Goal: Information Seeking & Learning: Check status

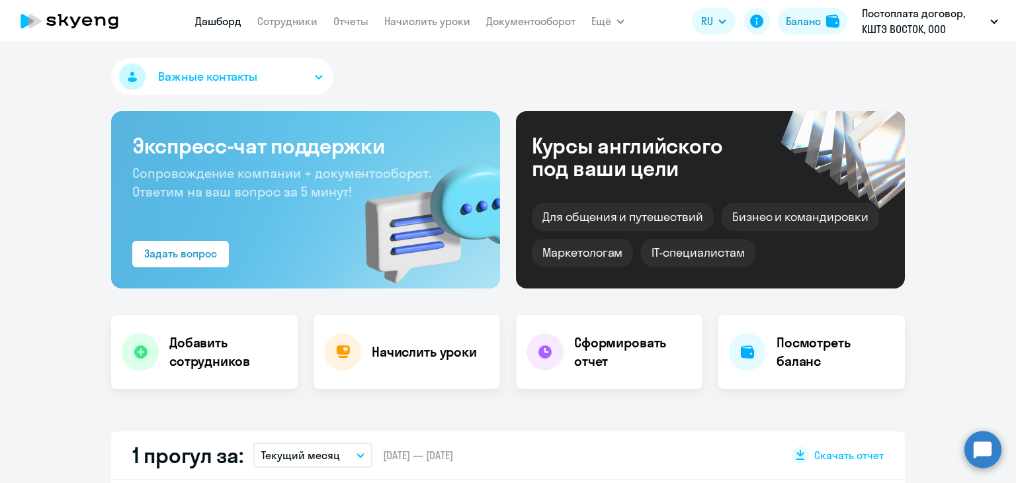
select select "30"
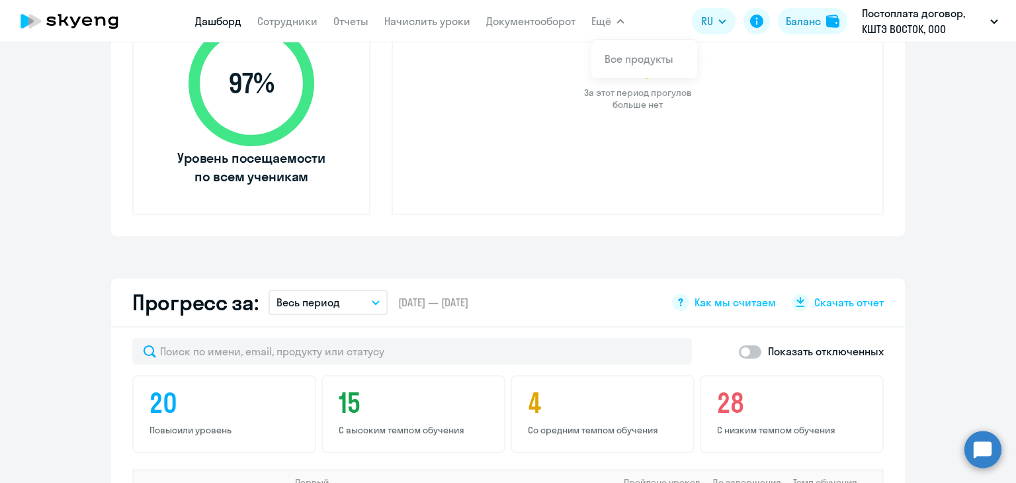
scroll to position [529, 0]
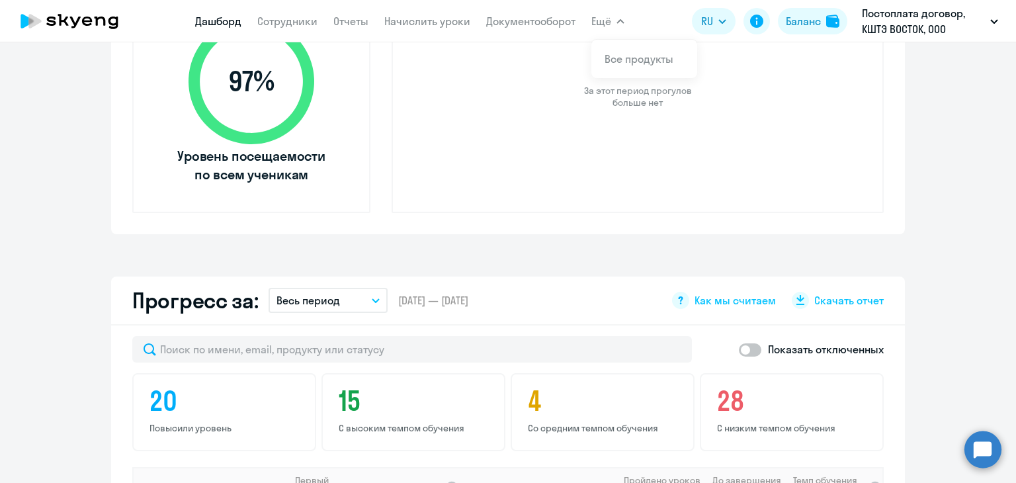
click at [750, 353] on span at bounding box center [750, 349] width 22 height 13
click at [739, 350] on input "checkbox" at bounding box center [738, 349] width 1 height 1
checkbox input "true"
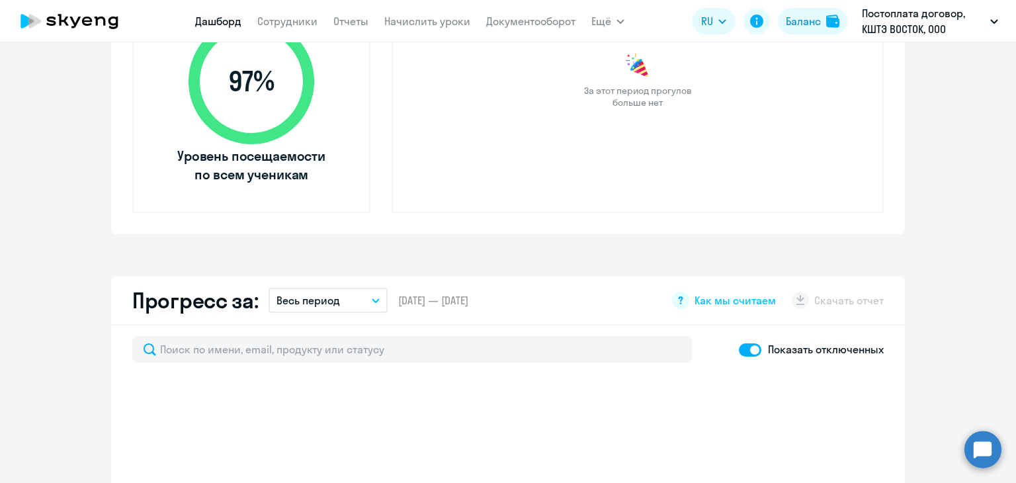
scroll to position [595, 0]
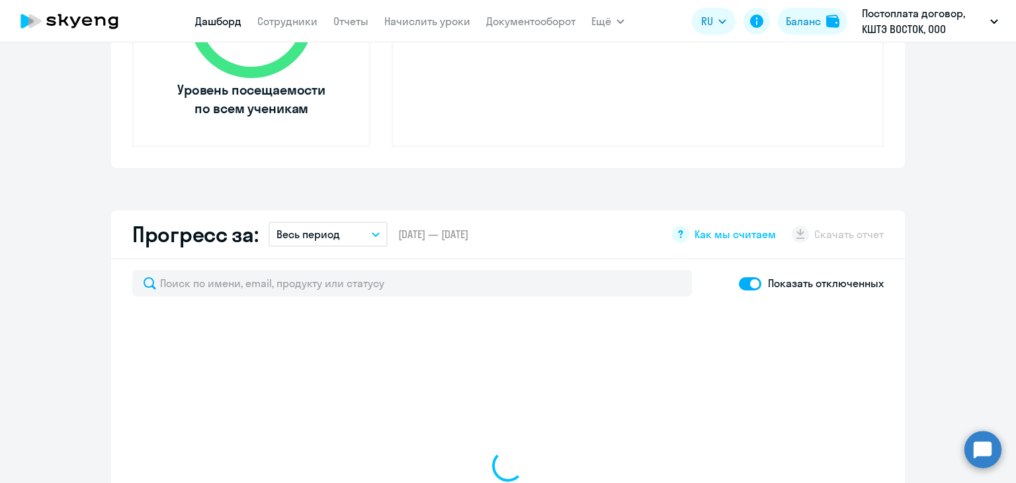
select select "30"
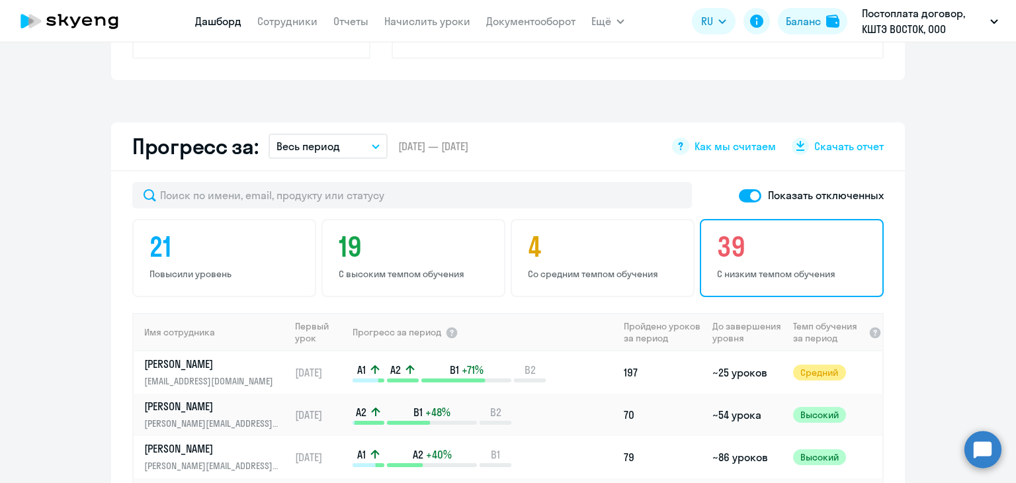
scroll to position [727, 0]
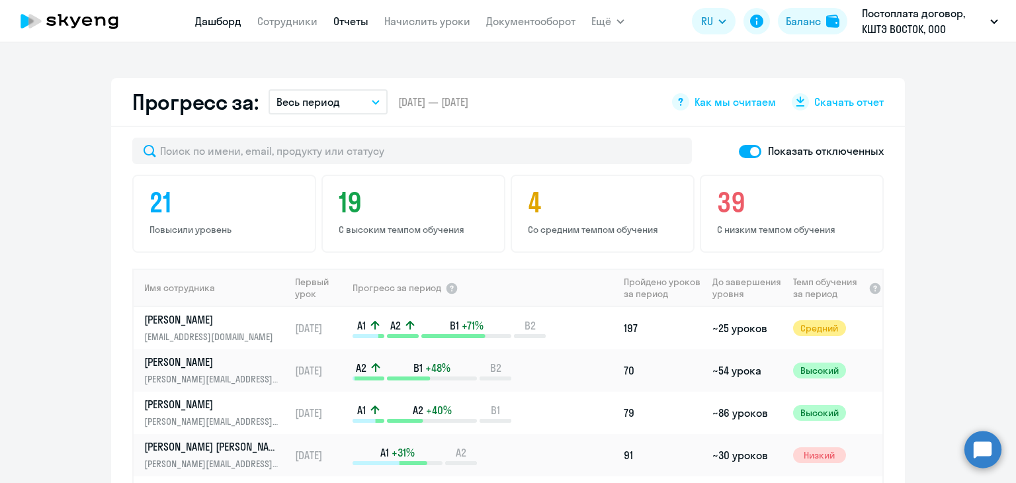
click at [357, 26] on link "Отчеты" at bounding box center [350, 21] width 35 height 13
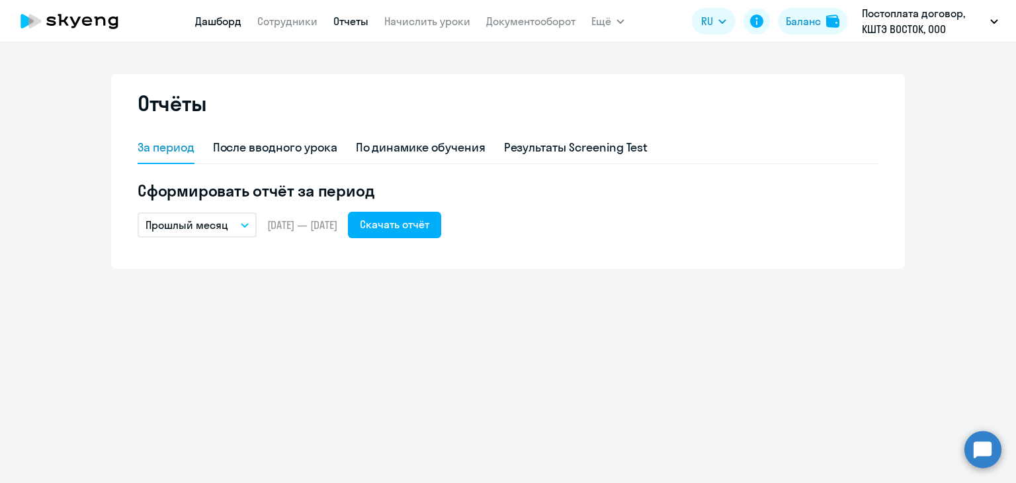
click at [233, 24] on link "Дашборд" at bounding box center [218, 21] width 46 height 13
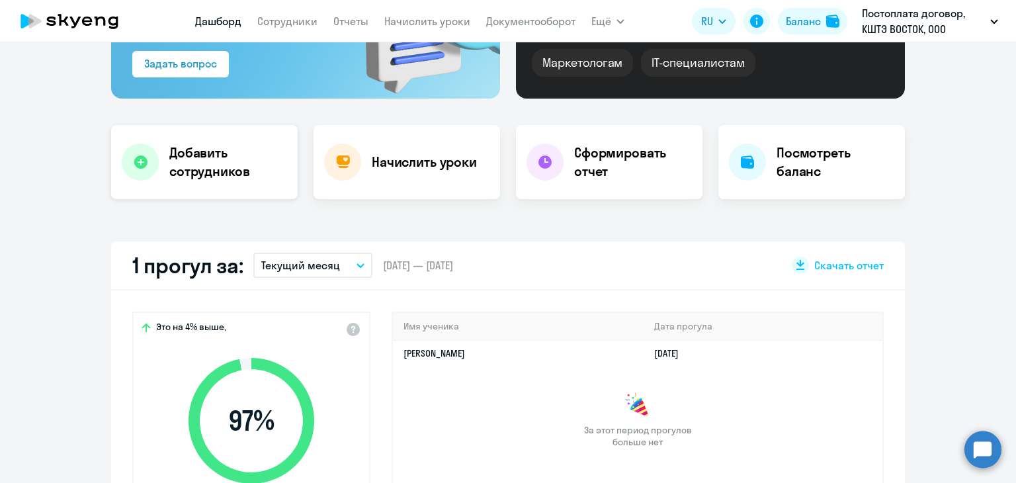
scroll to position [198, 0]
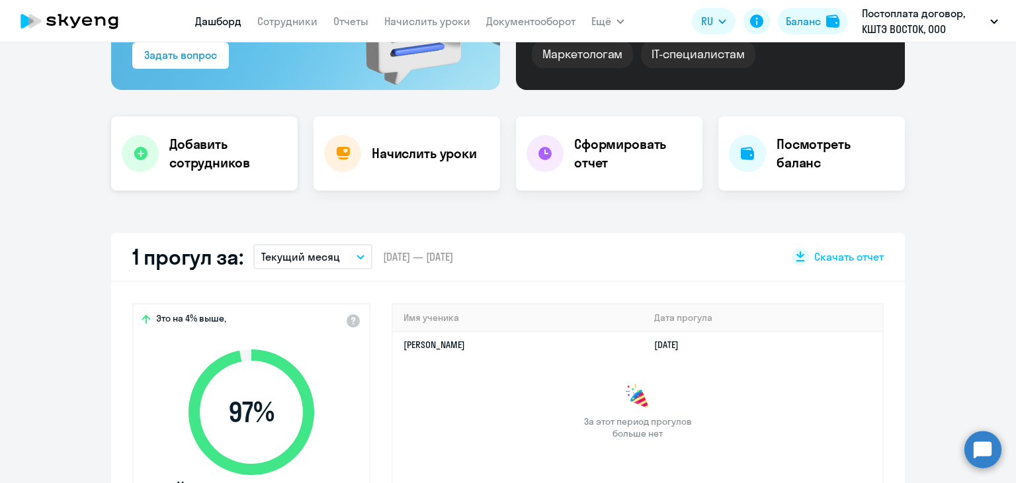
select select "30"
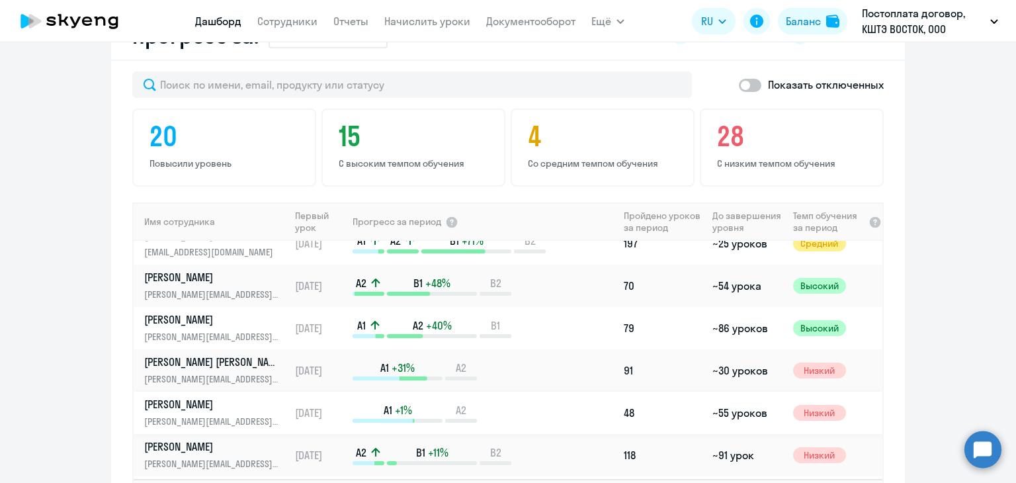
scroll to position [0, 0]
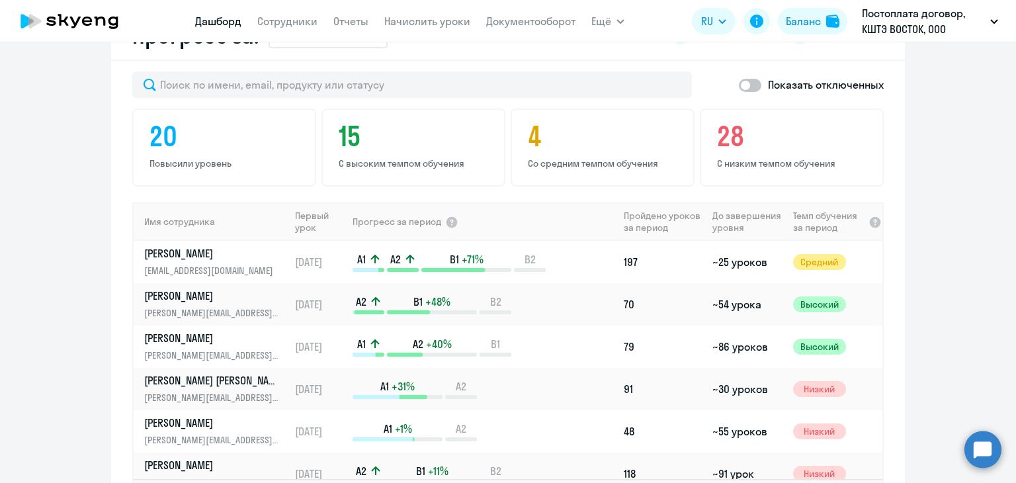
click at [987, 438] on circle at bounding box center [982, 449] width 37 height 37
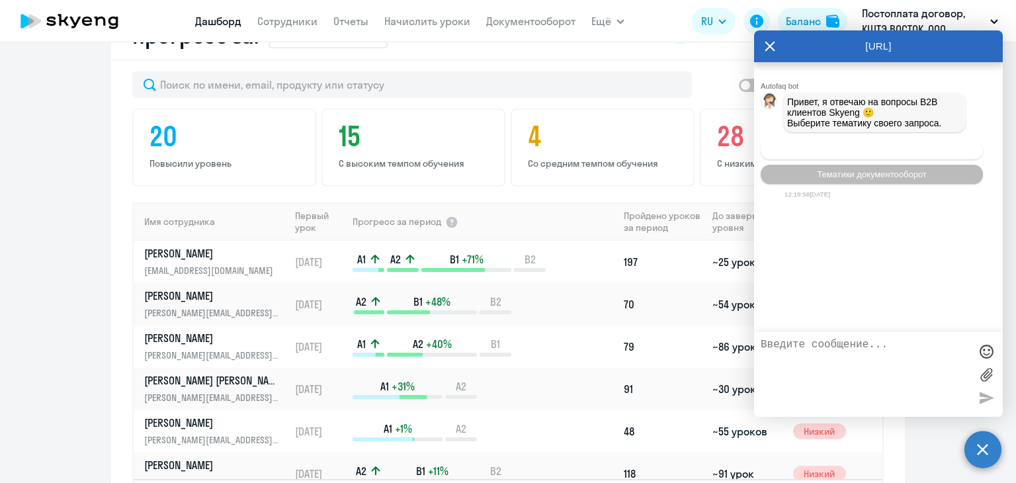
click at [863, 150] on span "Операционное сопровождение" at bounding box center [871, 150] width 124 height 10
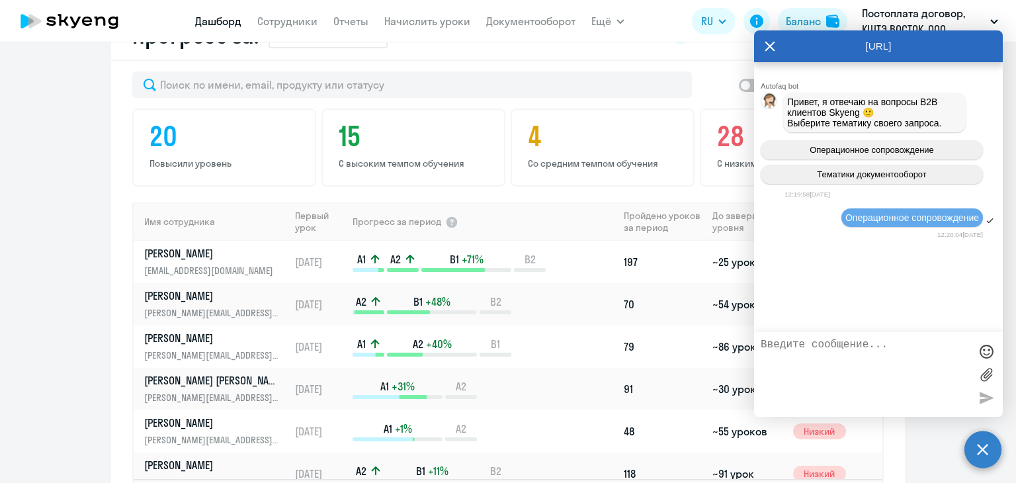
click at [860, 343] on textarea at bounding box center [865, 374] width 209 height 71
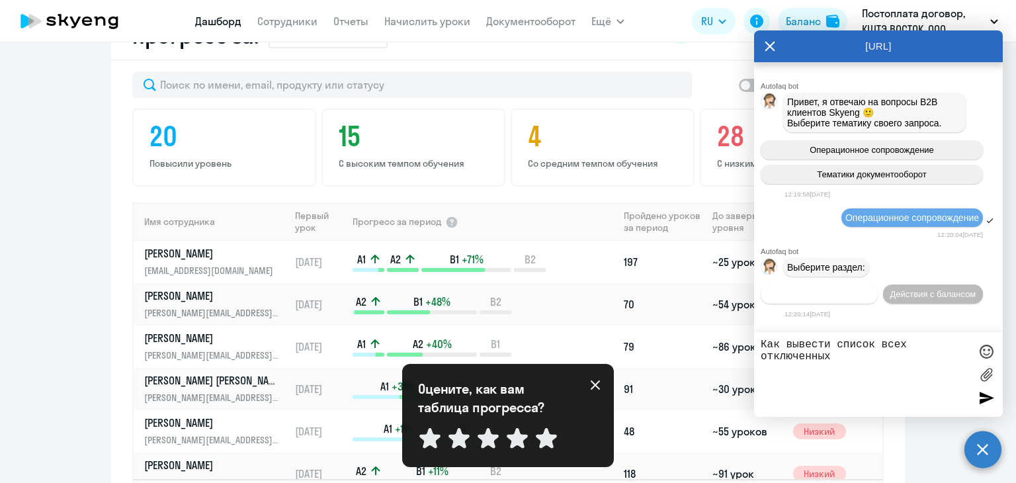
click at [835, 299] on span "Действия по сотрудникам" at bounding box center [819, 294] width 103 height 10
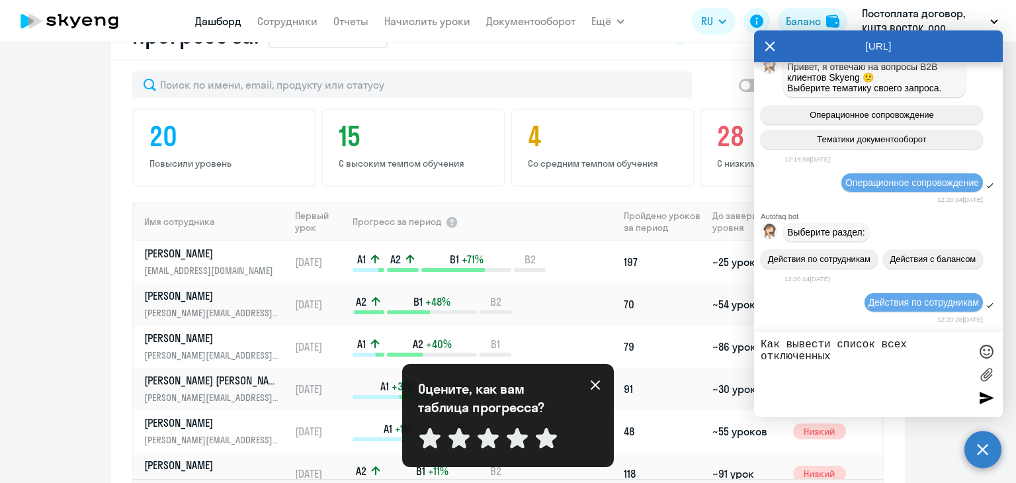
scroll to position [198, 0]
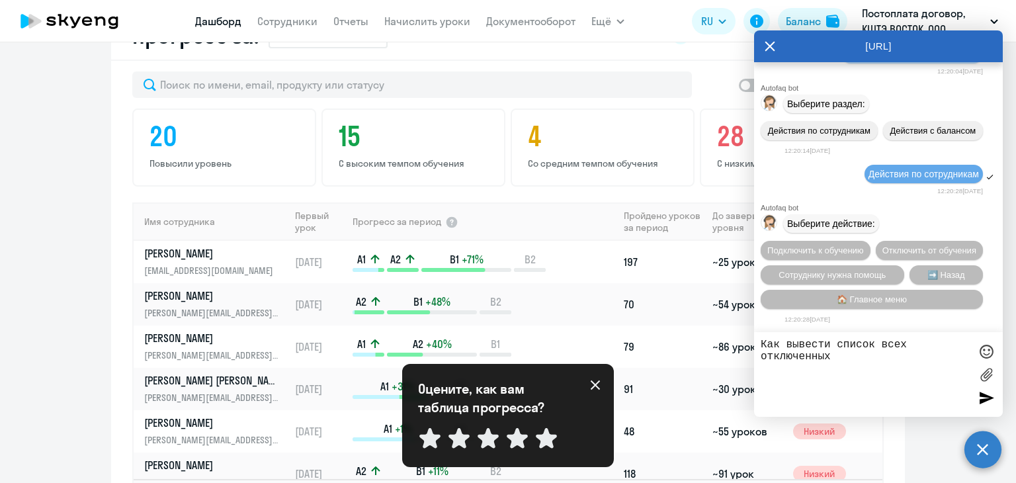
click at [837, 356] on textarea "Как вывести список всех отключенных" at bounding box center [865, 374] width 209 height 71
type textarea "Как вывести список всех отключенных от обучения за весь период обучения?"
click at [983, 397] on div at bounding box center [986, 398] width 20 height 20
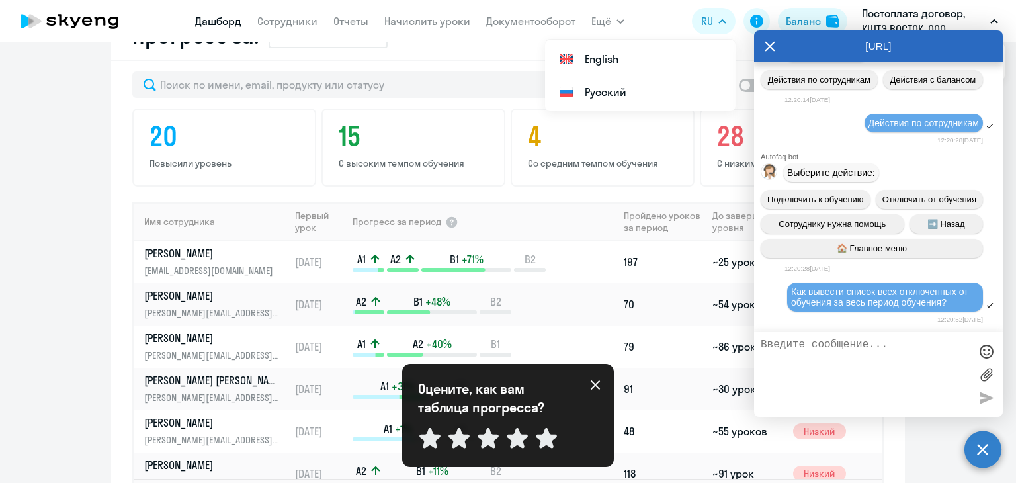
drag, startPoint x: 807, startPoint y: 45, endPoint x: 639, endPoint y: 29, distance: 168.7
click at [639, 29] on body "[PERSON_NAME] Отчеты Начислить уроки Документооборот Ещё Все продукты Дашборд С…" at bounding box center [508, 241] width 1016 height 483
click at [664, 247] on td "197" at bounding box center [662, 262] width 89 height 42
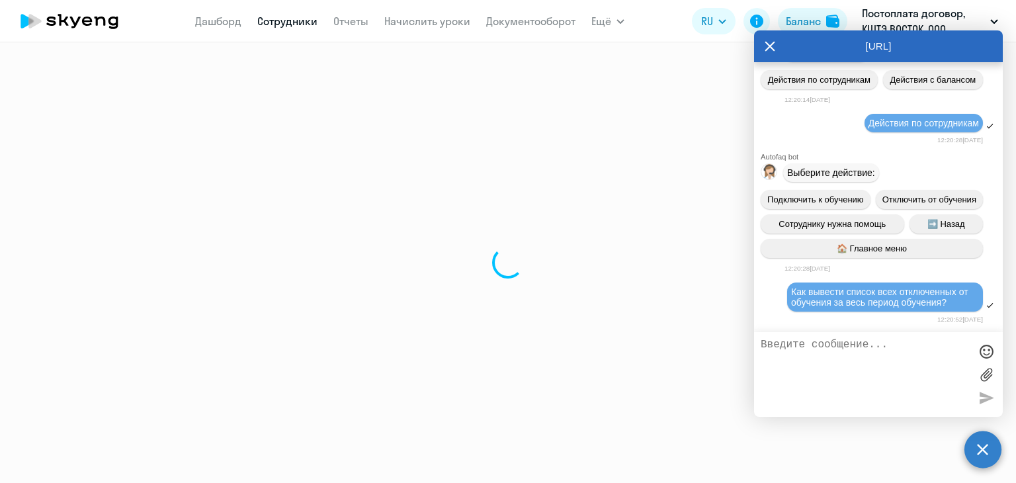
select select "english"
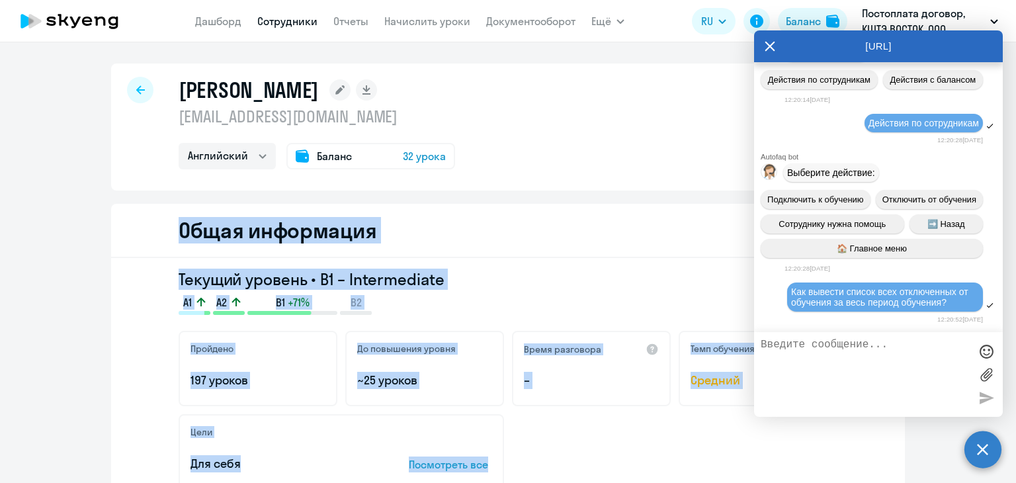
drag, startPoint x: 804, startPoint y: 49, endPoint x: 635, endPoint y: 141, distance: 192.1
click at [635, 141] on body "[PERSON_NAME] Отчеты Начислить уроки Документооборот Ещё Все продукты Дашборд С…" at bounding box center [508, 241] width 1016 height 483
click at [664, 283] on h3 "Текущий уровень • B1 – Intermediate" at bounding box center [508, 279] width 659 height 21
click at [721, 295] on div "A1 A2 B1 +71% B2" at bounding box center [508, 305] width 659 height 20
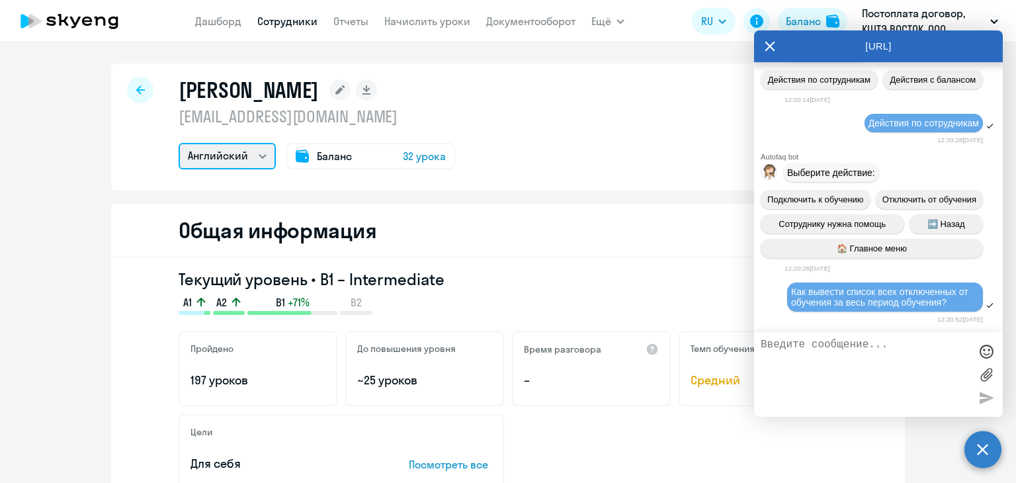
click at [258, 155] on select "Английский" at bounding box center [227, 156] width 97 height 26
click at [767, 48] on icon at bounding box center [770, 46] width 11 height 32
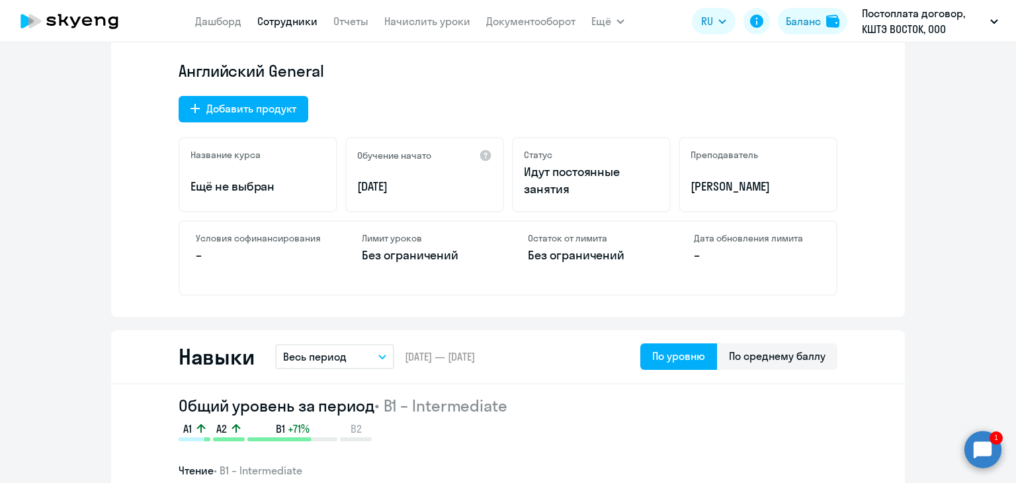
scroll to position [463, 0]
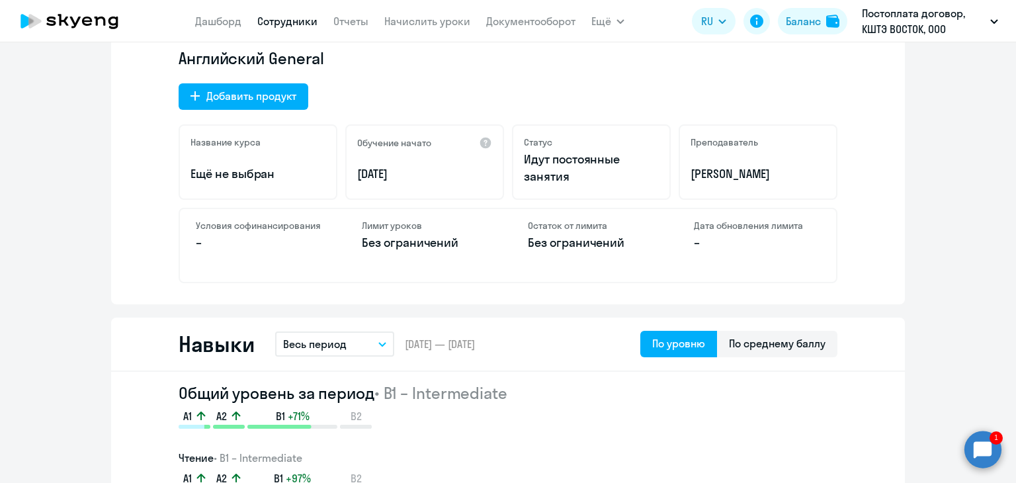
click at [315, 25] on link "Сотрудники" at bounding box center [287, 21] width 60 height 13
select select "30"
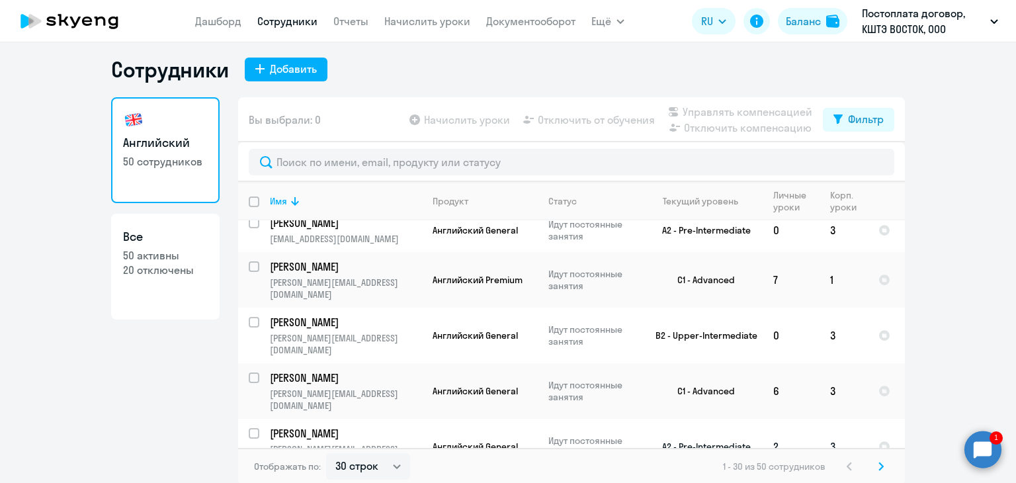
scroll to position [8, 0]
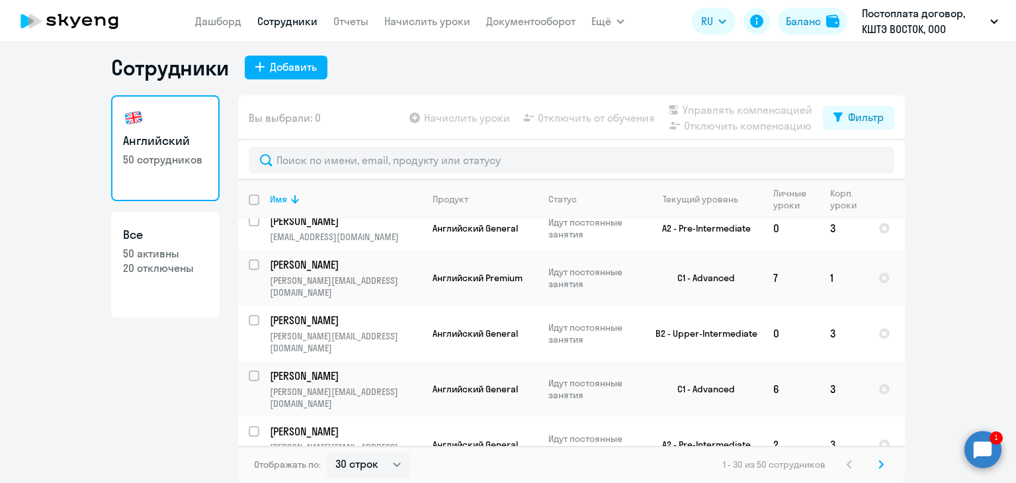
click at [880, 468] on svg-icon at bounding box center [881, 464] width 16 height 16
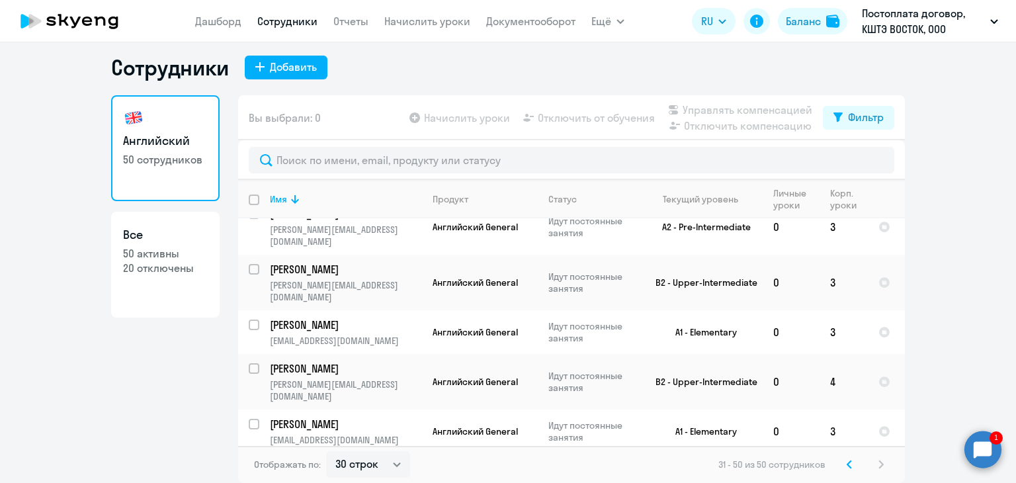
scroll to position [331, 0]
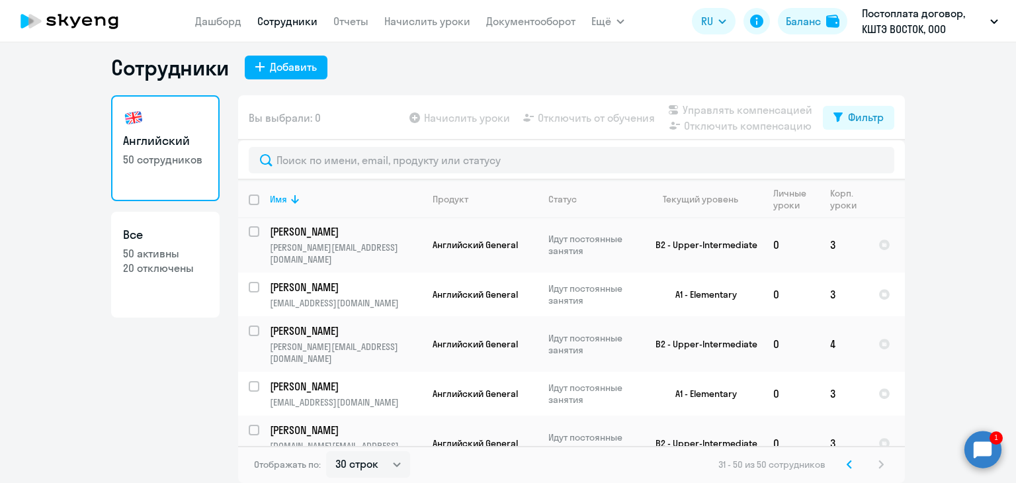
click at [985, 442] on circle at bounding box center [982, 449] width 37 height 37
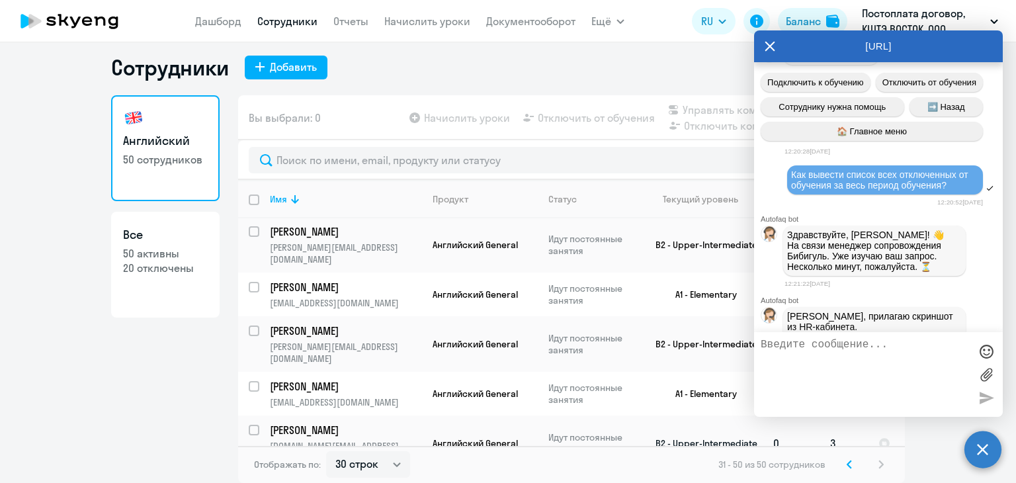
scroll to position [528, 0]
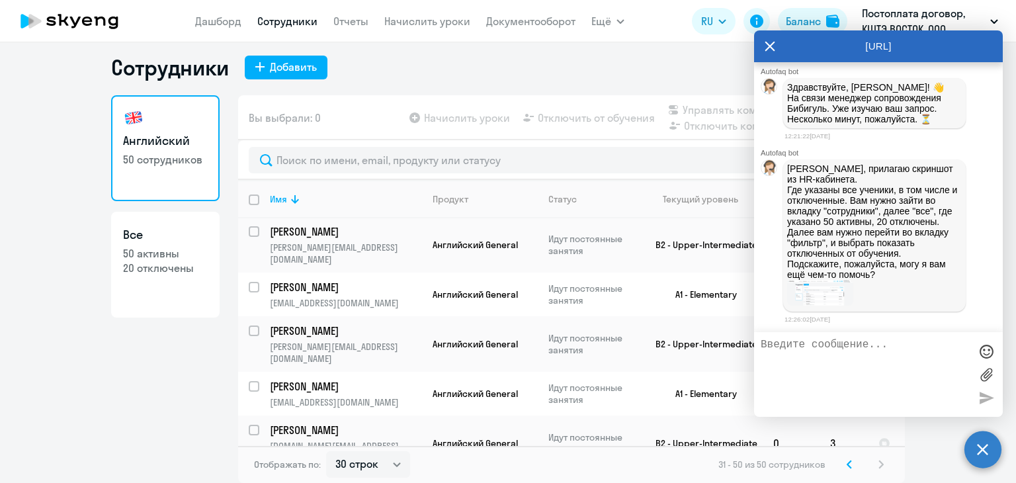
click at [288, 25] on link "Сотрудники" at bounding box center [287, 21] width 60 height 13
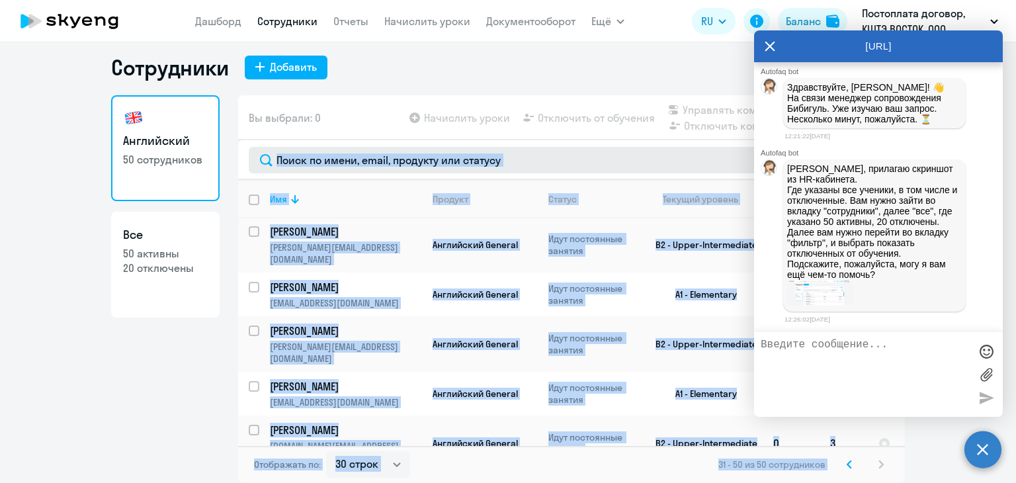
drag, startPoint x: 819, startPoint y: 48, endPoint x: 491, endPoint y: 161, distance: 347.4
click at [491, 161] on body "[PERSON_NAME] Отчеты Начислить уроки Документооборот Ещё Все продукты Дашборд С…" at bounding box center [508, 241] width 1016 height 483
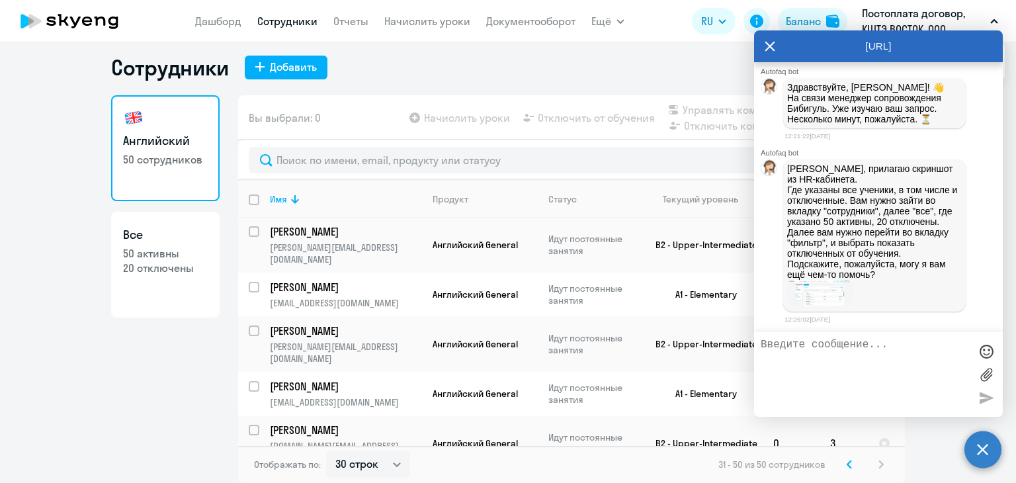
click at [767, 44] on icon at bounding box center [770, 46] width 11 height 32
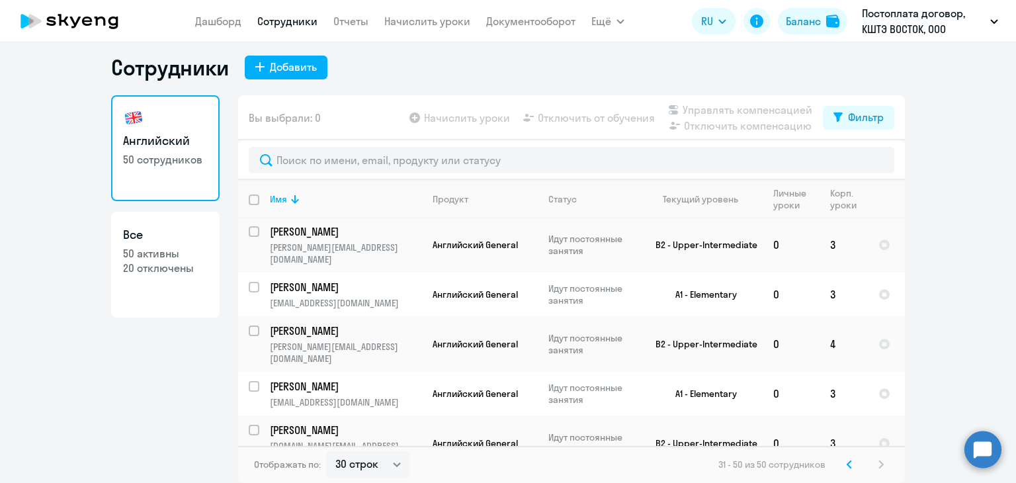
click at [548, 67] on div "Сотрудники Добавить" at bounding box center [508, 67] width 794 height 26
click at [286, 23] on link "Сотрудники" at bounding box center [287, 21] width 60 height 13
click at [161, 69] on h1 "Сотрудники" at bounding box center [170, 67] width 118 height 26
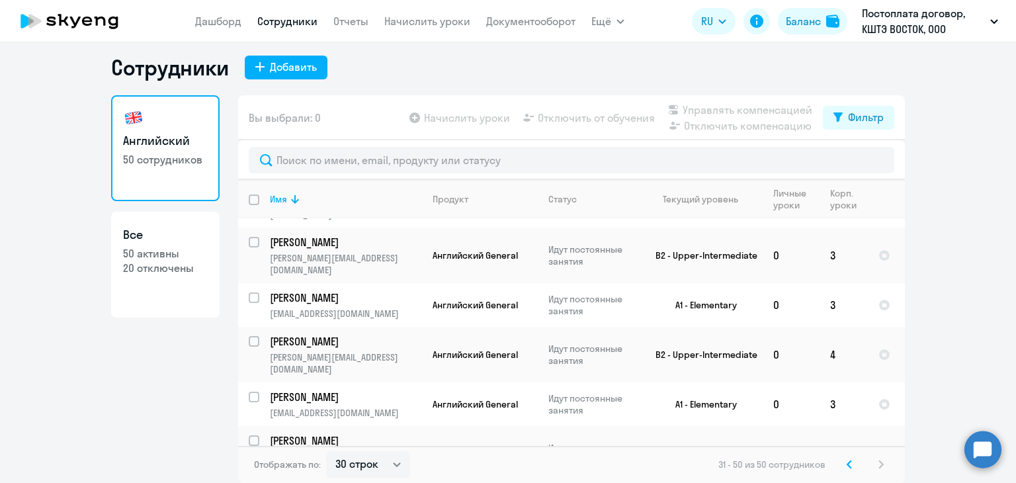
scroll to position [0, 0]
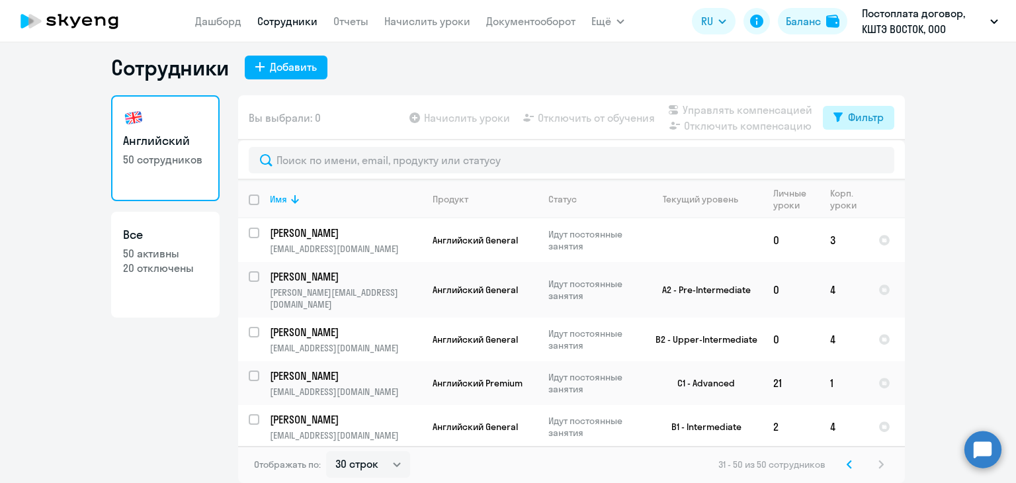
click at [851, 120] on div "Фильтр" at bounding box center [866, 117] width 36 height 16
click at [864, 167] on span at bounding box center [867, 160] width 22 height 13
click at [856, 161] on input "checkbox" at bounding box center [855, 160] width 1 height 1
checkbox input "true"
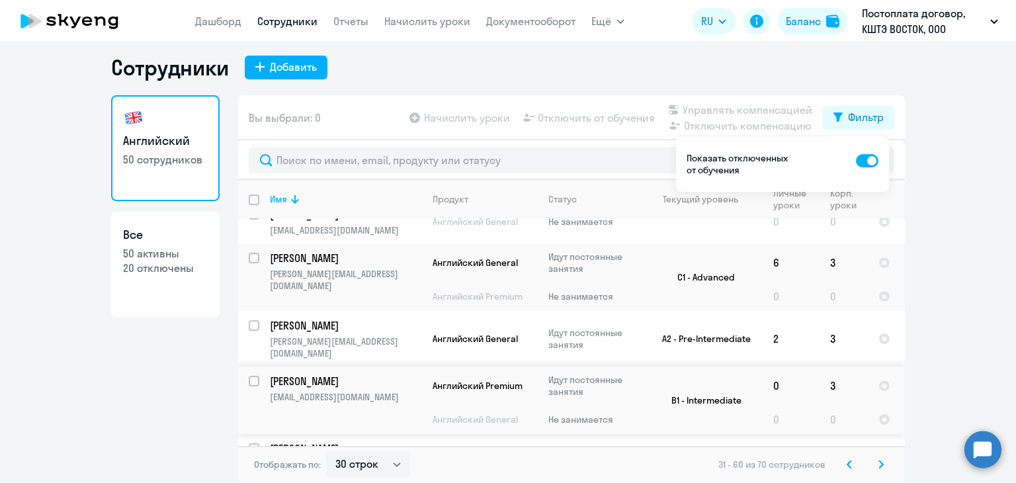
scroll to position [331, 0]
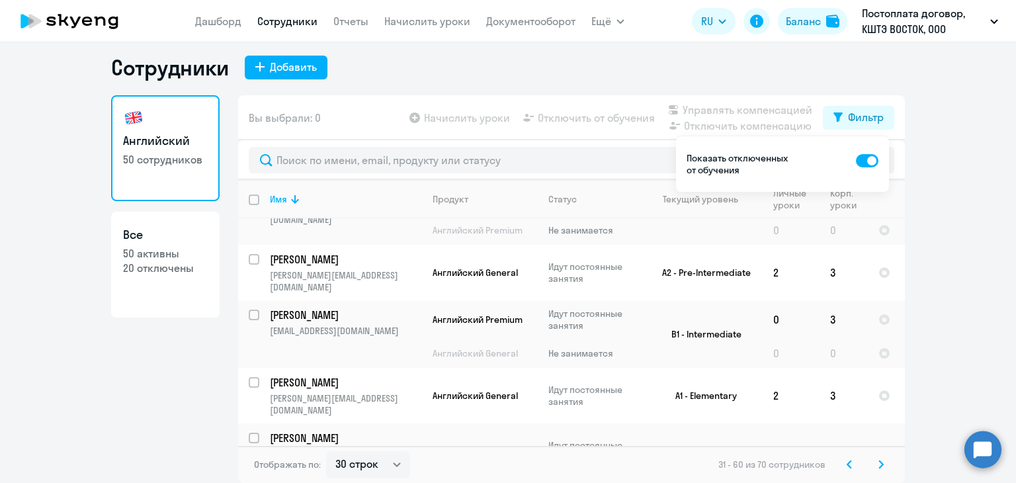
click at [974, 277] on ng-component "Сотрудники Добавить Английский 50 сотрудников Все 50 активны 20 отключены Вы вы…" at bounding box center [508, 268] width 1016 height 429
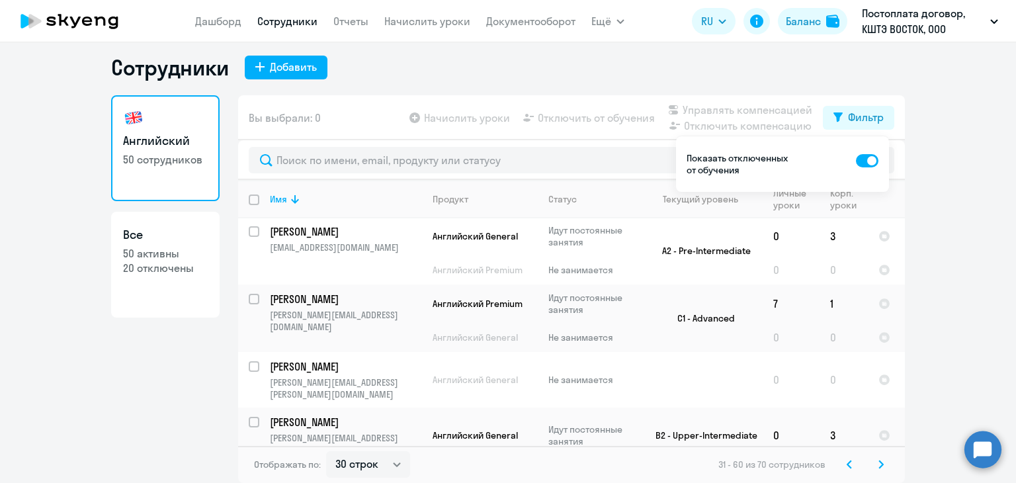
scroll to position [0, 0]
click at [942, 183] on ng-component "Сотрудники Добавить Английский 50 сотрудников Все 50 активны 20 отключены Вы вы…" at bounding box center [508, 268] width 1016 height 429
click at [948, 279] on ng-component "Сотрудники Добавить Английский 50 сотрудников Все 50 активны 20 отключены Вы вы…" at bounding box center [508, 268] width 1016 height 429
click at [979, 449] on circle at bounding box center [982, 449] width 37 height 37
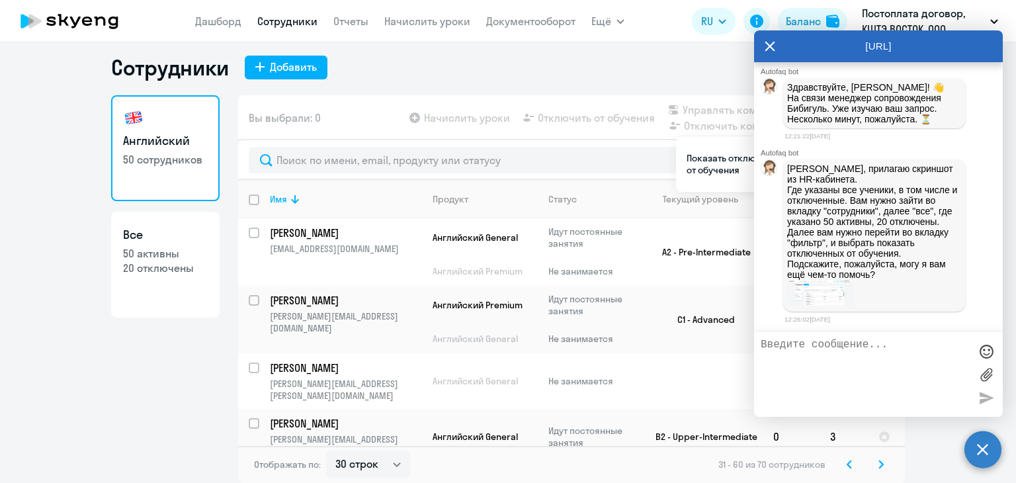
scroll to position [538, 0]
click at [817, 297] on img at bounding box center [820, 293] width 66 height 26
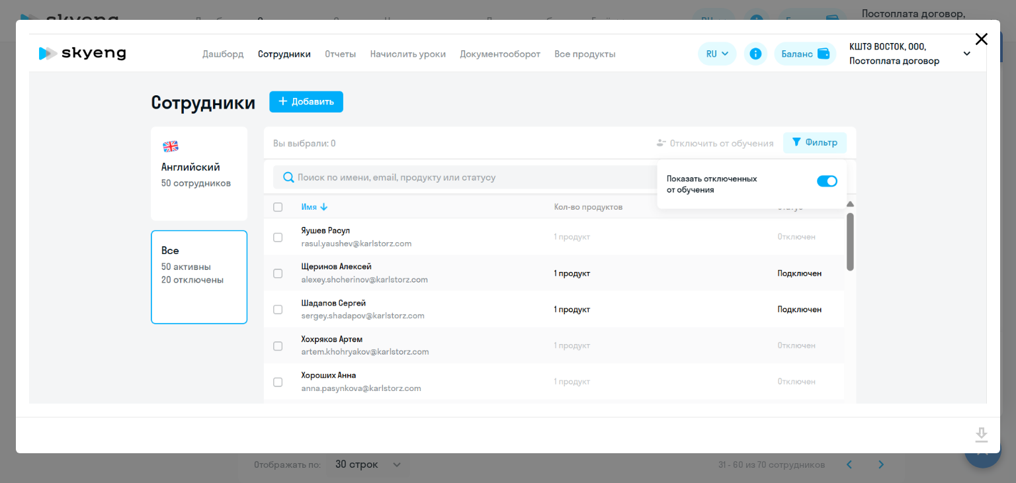
click at [975, 41] on icon "Close" at bounding box center [981, 38] width 21 height 21
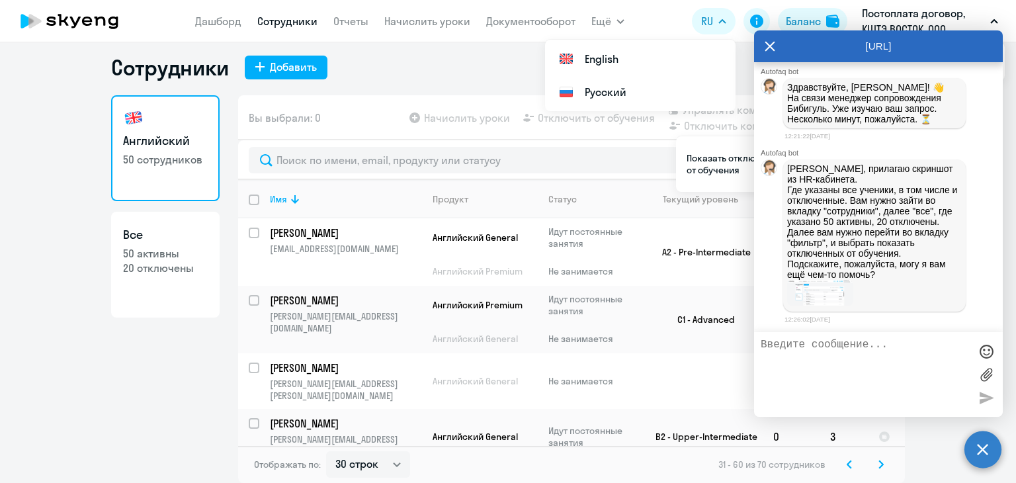
click at [772, 42] on icon at bounding box center [770, 46] width 11 height 32
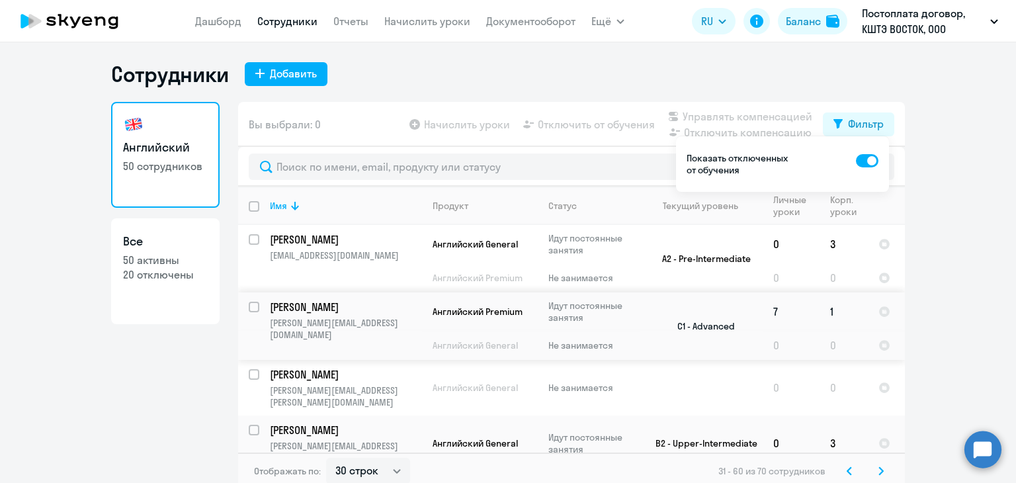
scroll to position [0, 0]
click at [941, 216] on ng-component "Сотрудники Добавить Английский 50 сотрудников Все 50 активны 20 отключены Вы вы…" at bounding box center [508, 276] width 1016 height 429
click at [833, 122] on icon at bounding box center [837, 124] width 9 height 9
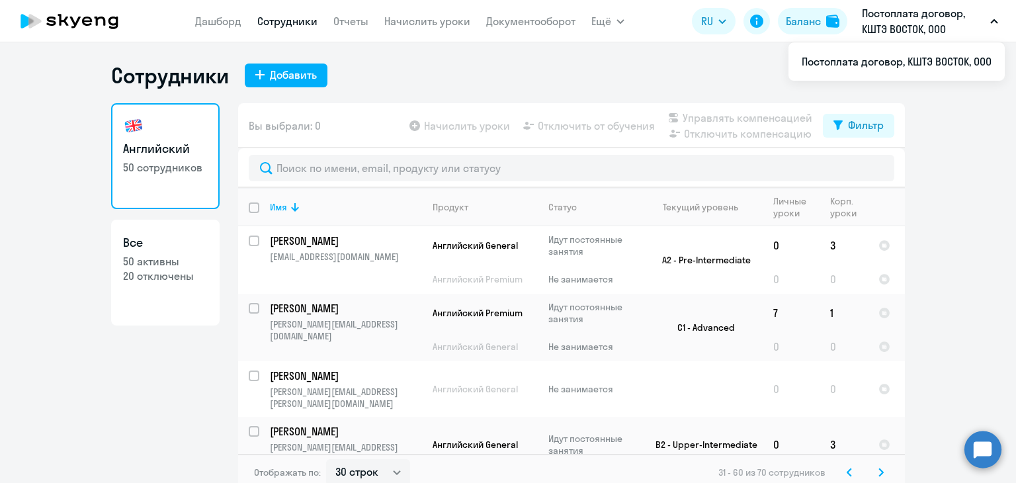
click at [985, 454] on circle at bounding box center [982, 449] width 37 height 37
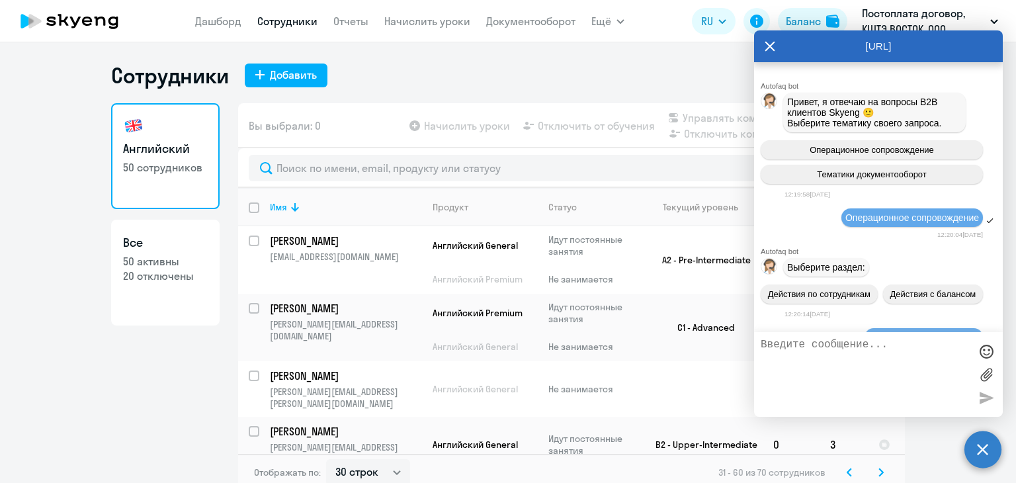
scroll to position [523, 0]
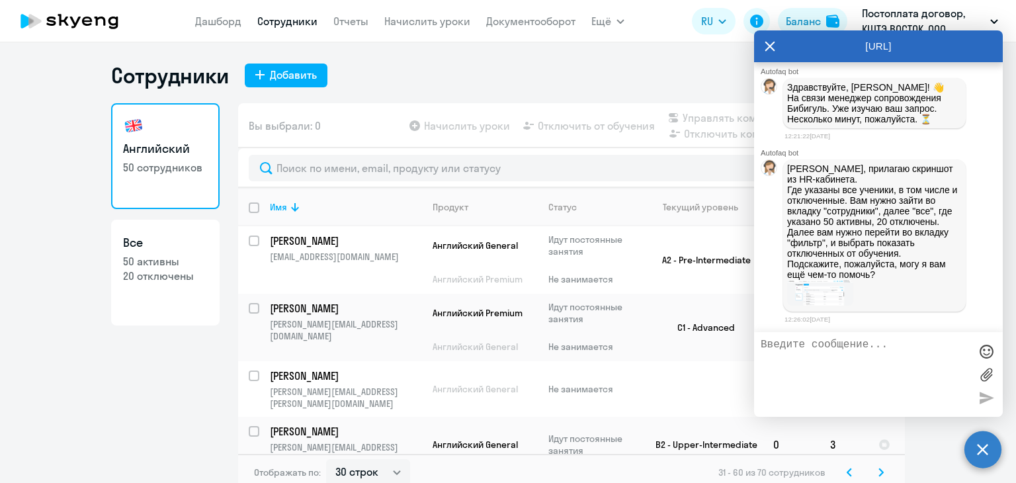
click at [835, 302] on img at bounding box center [820, 293] width 66 height 26
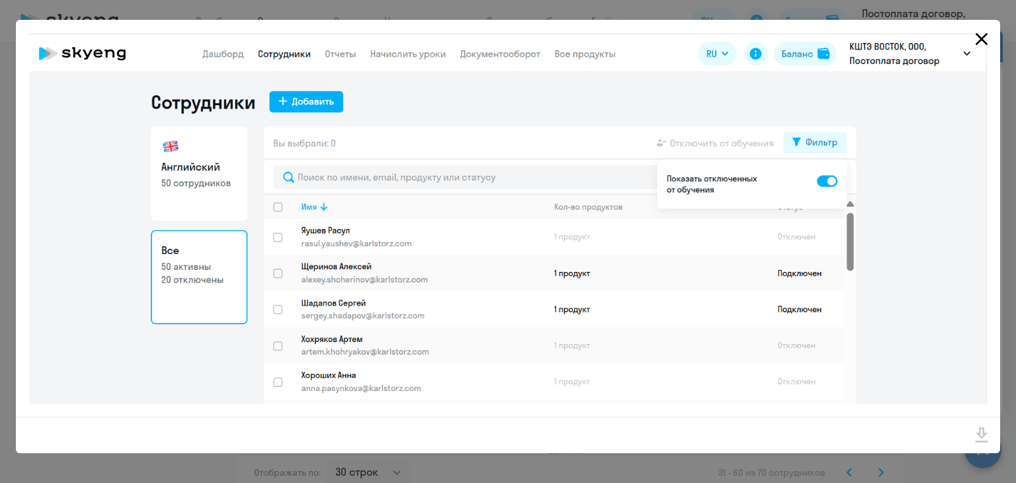
click at [978, 37] on icon "Close" at bounding box center [981, 38] width 21 height 21
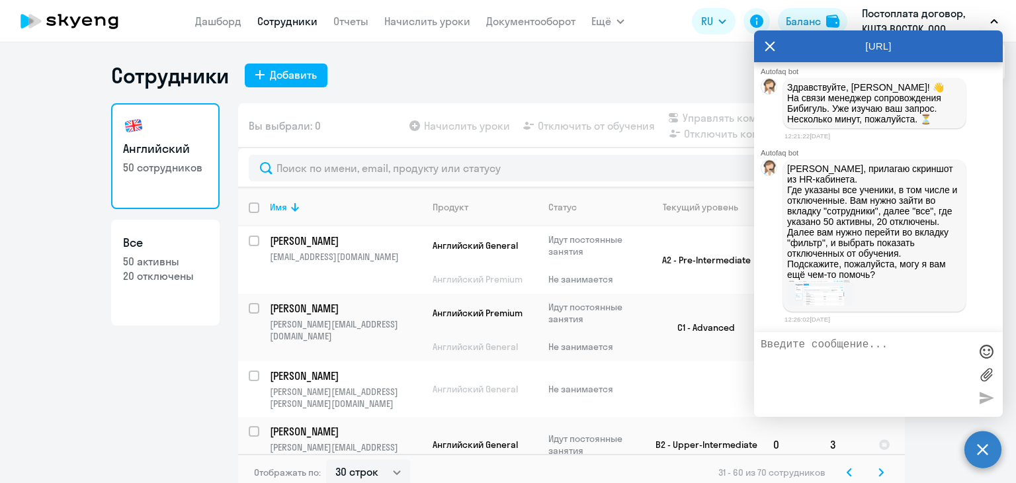
click at [772, 46] on icon at bounding box center [770, 46] width 11 height 32
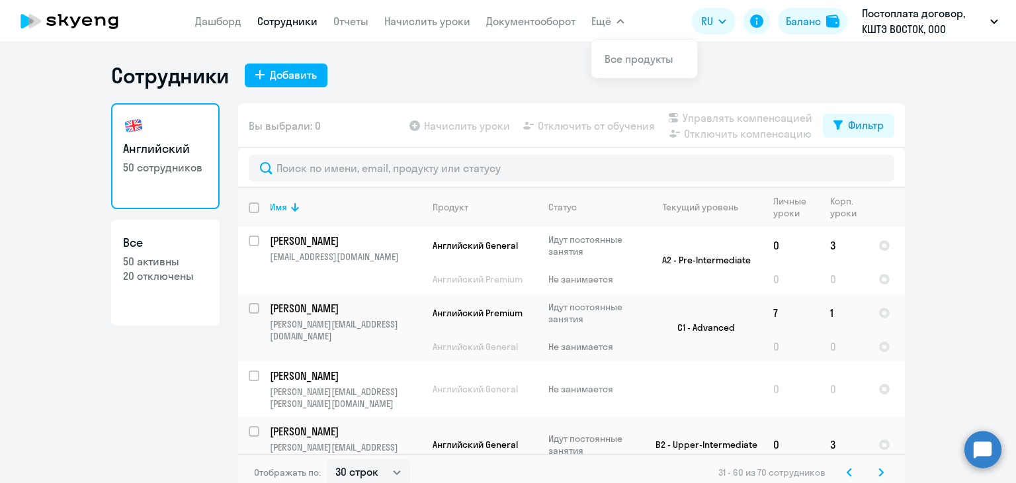
click at [476, 73] on div "Сотрудники Добавить" at bounding box center [508, 75] width 794 height 26
click at [211, 18] on link "Дашборд" at bounding box center [218, 21] width 46 height 13
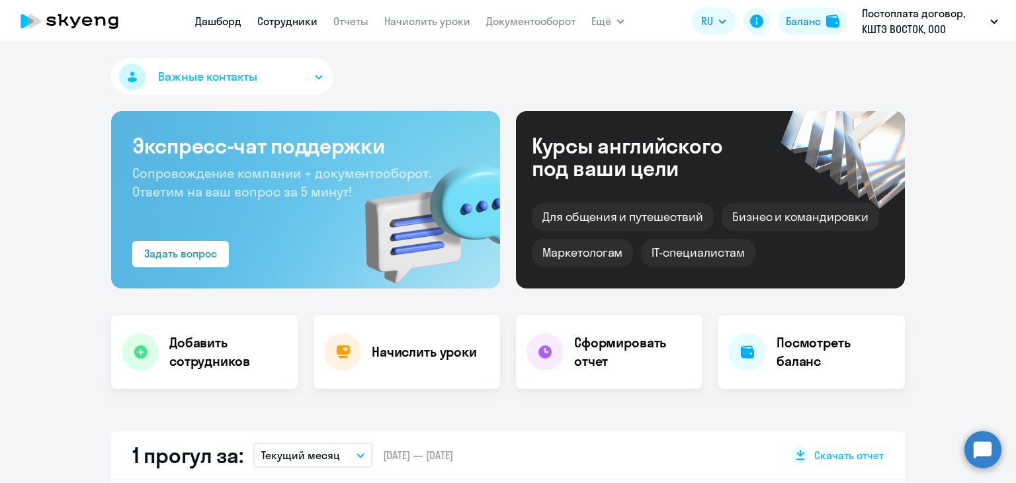
click at [288, 23] on link "Сотрудники" at bounding box center [287, 21] width 60 height 13
select select "30"
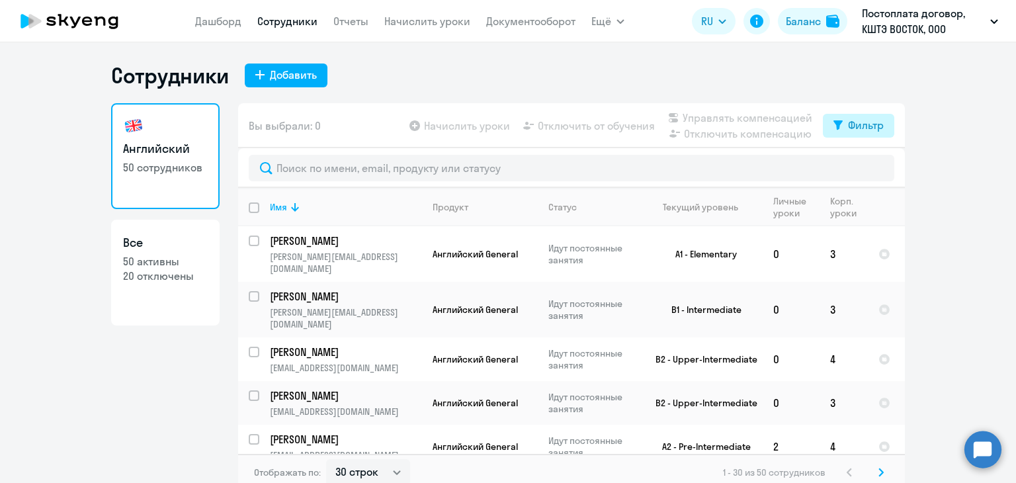
click at [878, 129] on button "Фильтр" at bounding box center [858, 126] width 71 height 24
click at [863, 167] on span at bounding box center [867, 168] width 22 height 13
click at [856, 168] on input "checkbox" at bounding box center [855, 168] width 1 height 1
checkbox input "true"
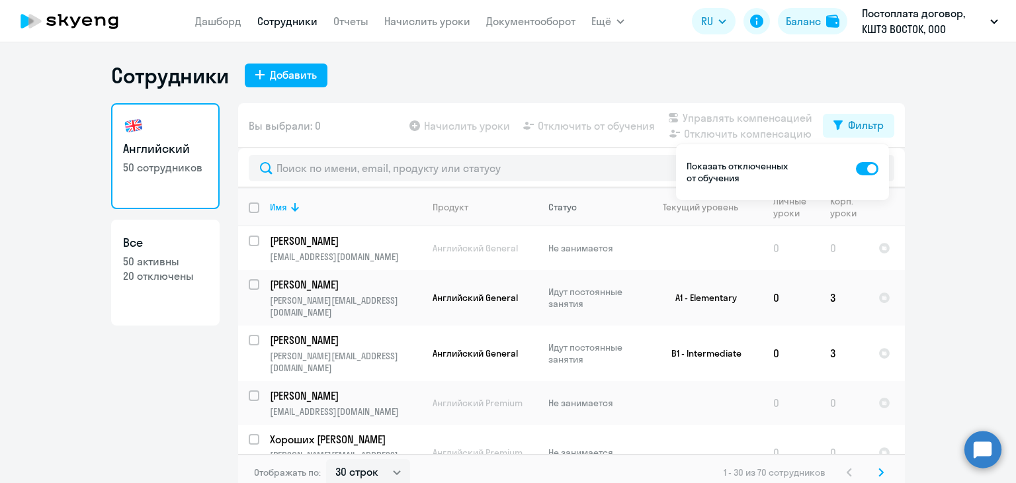
click at [570, 207] on div "Статус" at bounding box center [562, 207] width 28 height 12
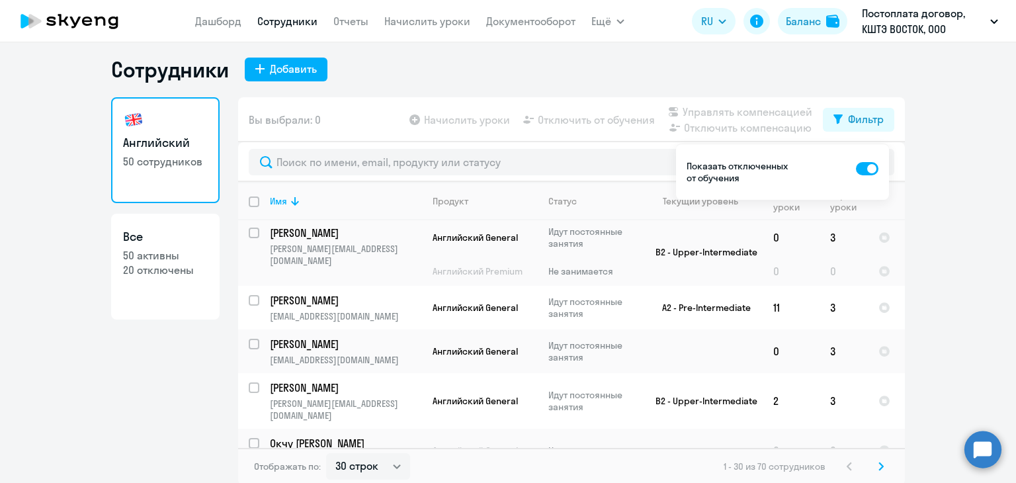
scroll to position [8, 0]
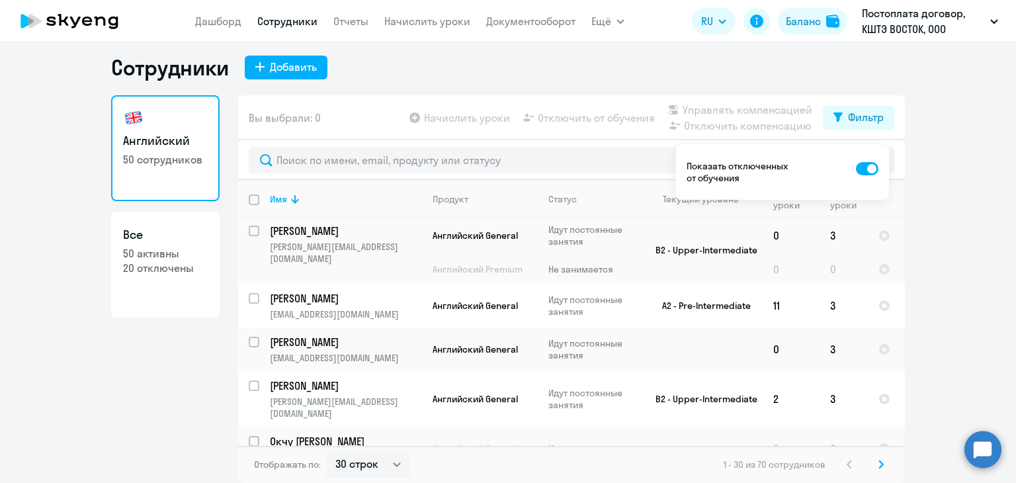
click at [878, 466] on icon at bounding box center [880, 464] width 5 height 9
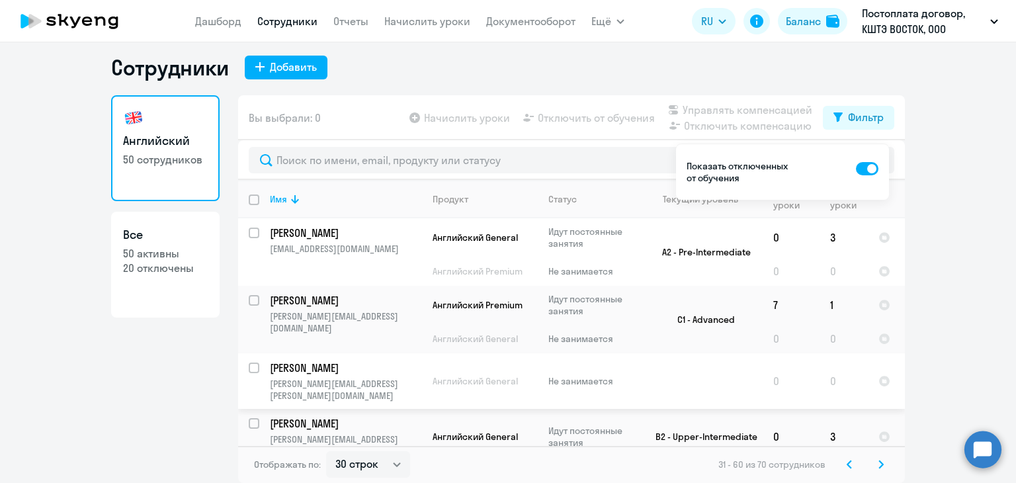
scroll to position [66, 0]
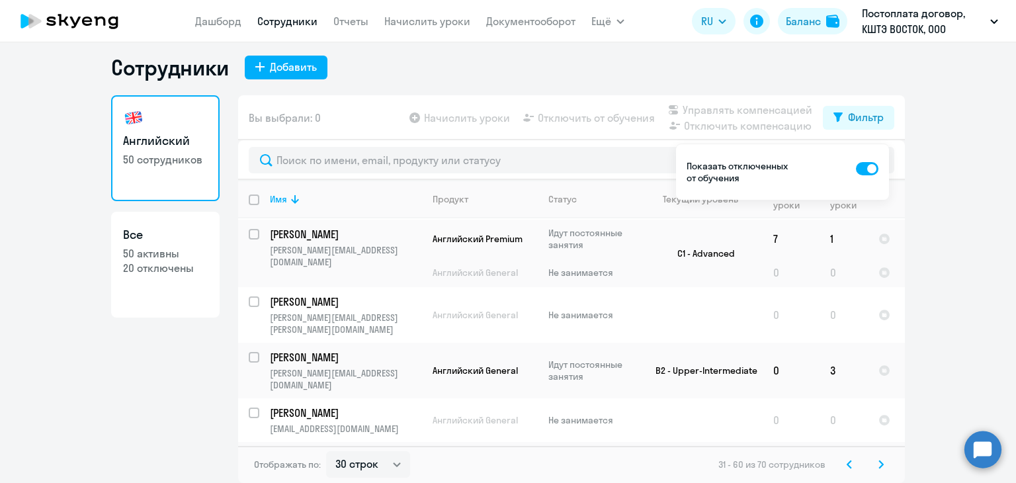
click at [913, 69] on ng-component "Сотрудники Добавить Английский 50 сотрудников Все 50 активны 20 отключены Вы вы…" at bounding box center [508, 268] width 1016 height 429
click at [981, 445] on circle at bounding box center [982, 449] width 37 height 37
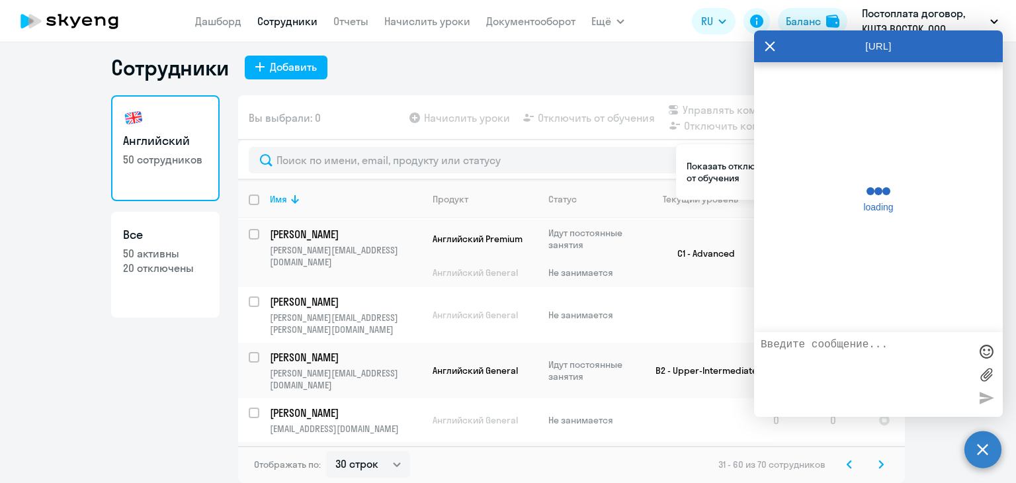
scroll to position [523, 0]
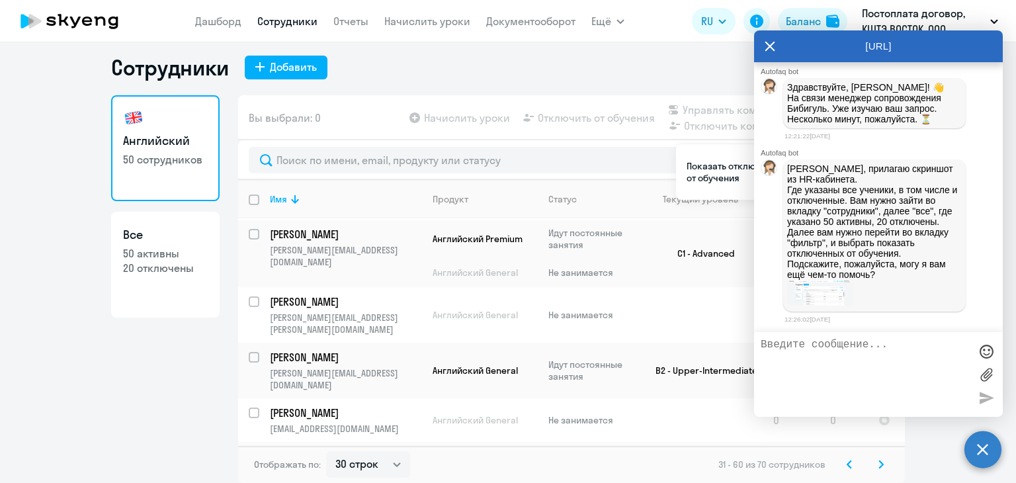
click at [145, 270] on p "20 отключены" at bounding box center [165, 268] width 85 height 15
select select "30"
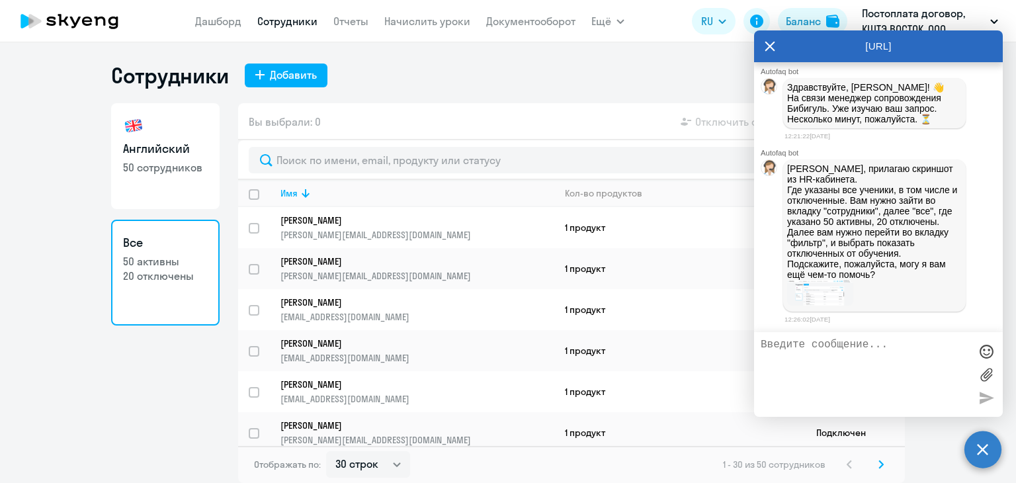
click at [774, 48] on icon at bounding box center [770, 46] width 11 height 32
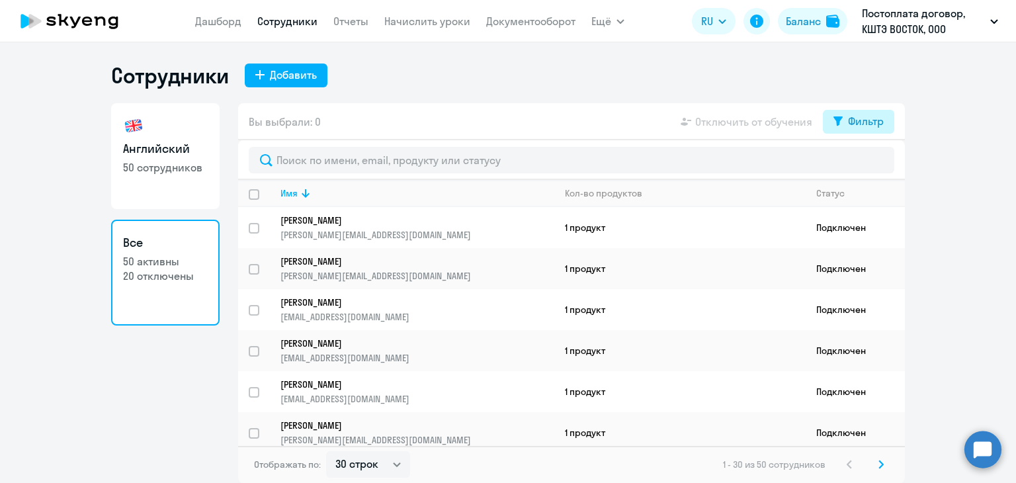
click at [880, 124] on div "Фильтр" at bounding box center [866, 121] width 36 height 16
click at [866, 164] on span at bounding box center [872, 164] width 22 height 13
click at [861, 164] on input "checkbox" at bounding box center [860, 164] width 1 height 1
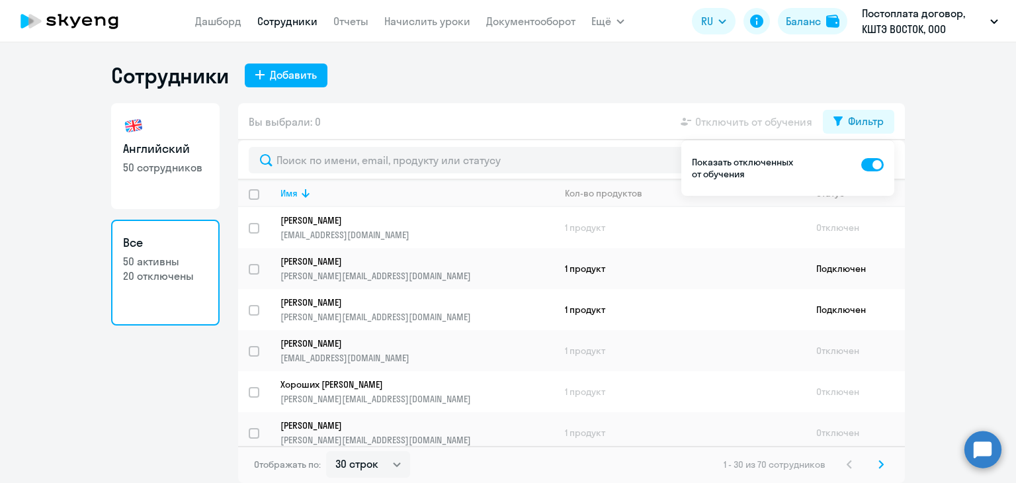
click at [880, 465] on icon at bounding box center [880, 464] width 5 height 9
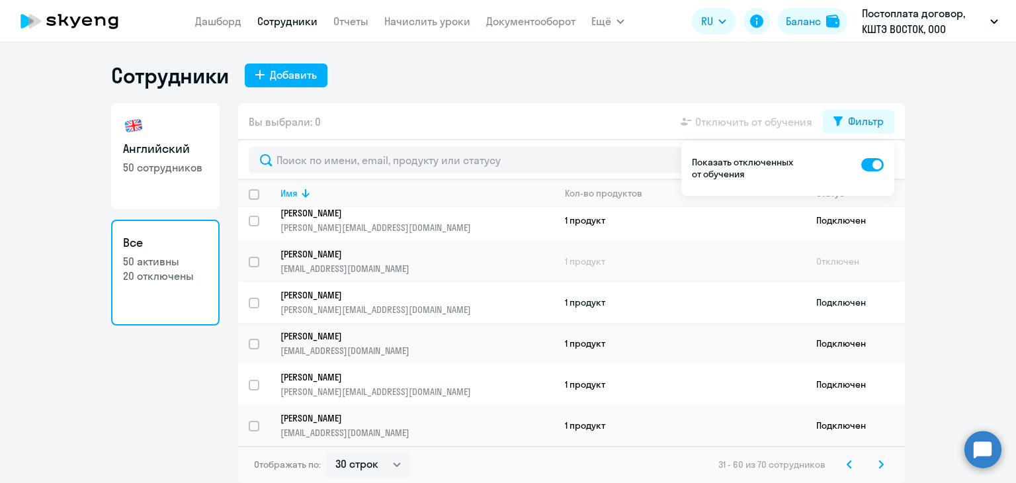
scroll to position [1007, 0]
click at [881, 464] on icon at bounding box center [880, 464] width 5 height 9
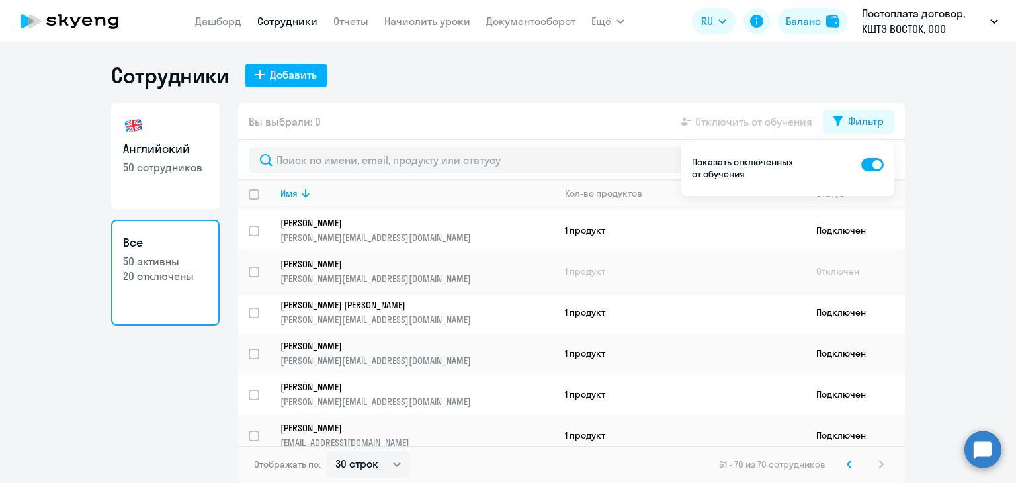
scroll to position [176, 0]
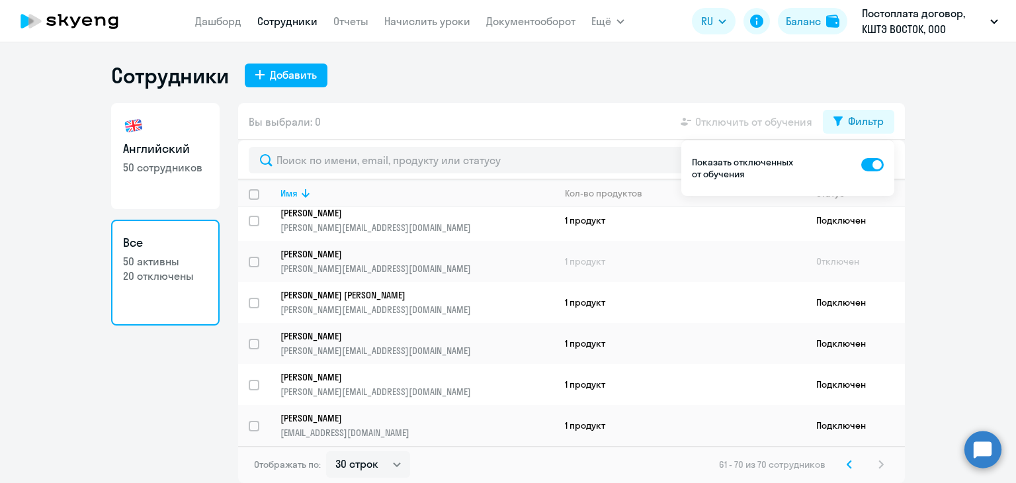
click at [872, 165] on span at bounding box center [872, 164] width 22 height 13
click at [861, 165] on input "checkbox" at bounding box center [860, 164] width 1 height 1
checkbox input "false"
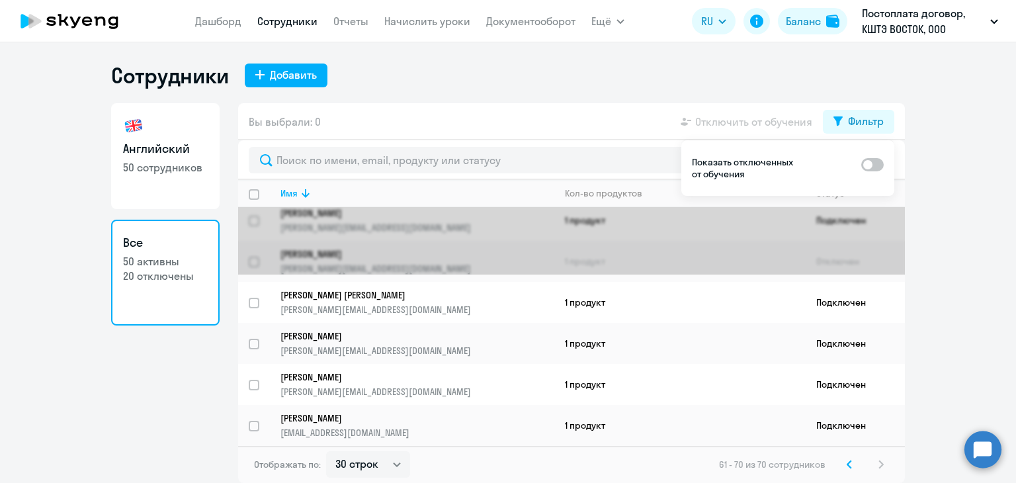
scroll to position [0, 0]
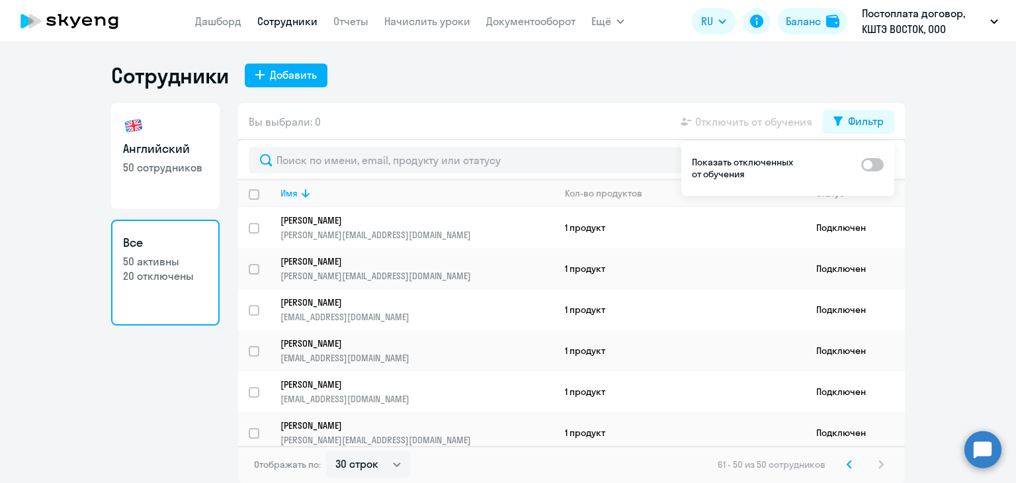
click at [988, 448] on circle at bounding box center [982, 449] width 37 height 37
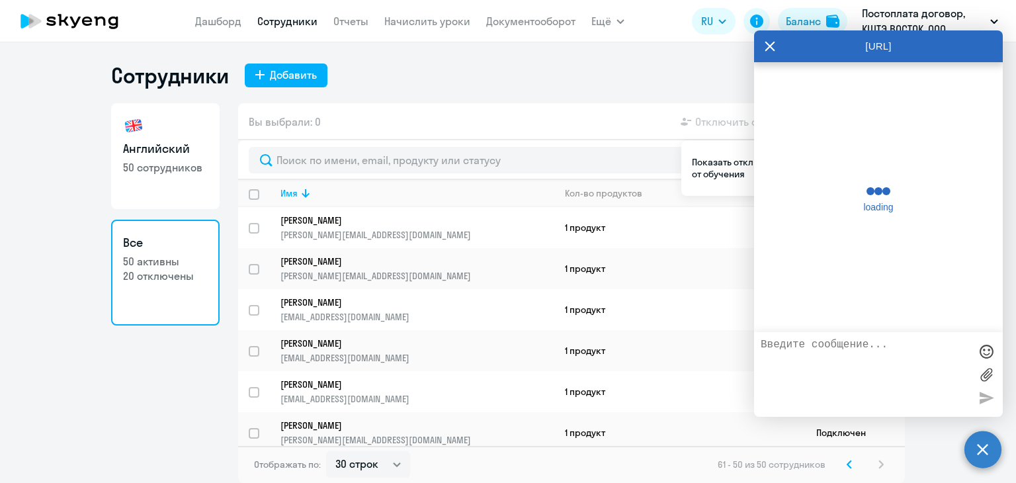
scroll to position [523, 0]
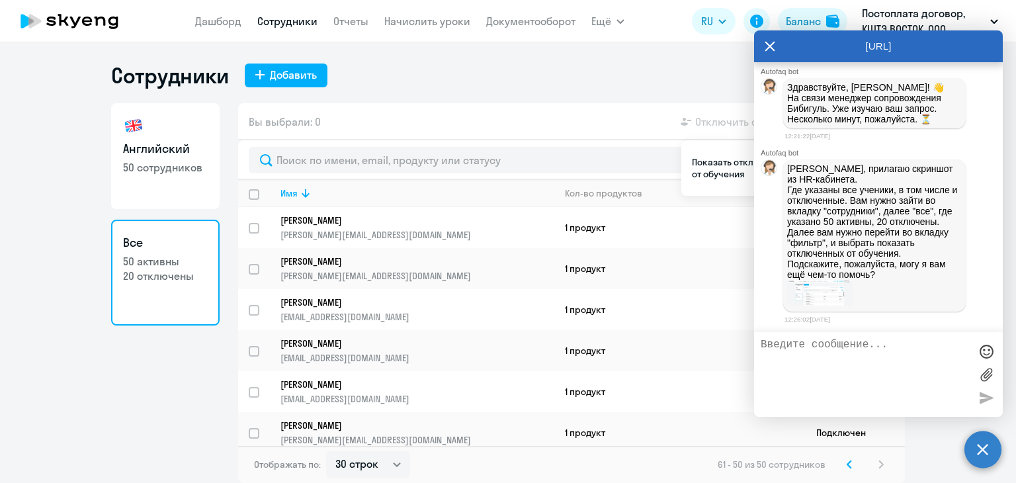
click at [831, 349] on textarea at bounding box center [865, 374] width 209 height 71
type textarea "Спасибо."
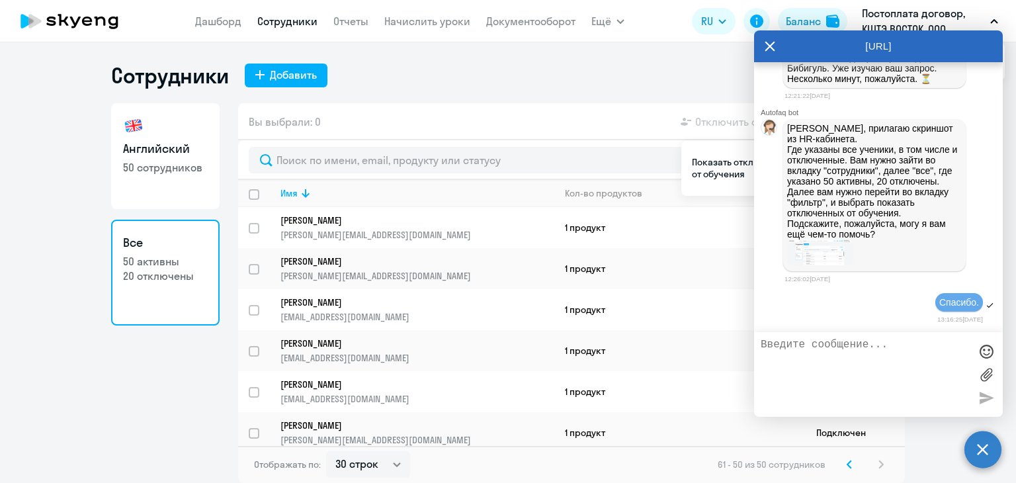
click at [765, 46] on icon at bounding box center [770, 46] width 11 height 32
